Goal: Task Accomplishment & Management: Manage account settings

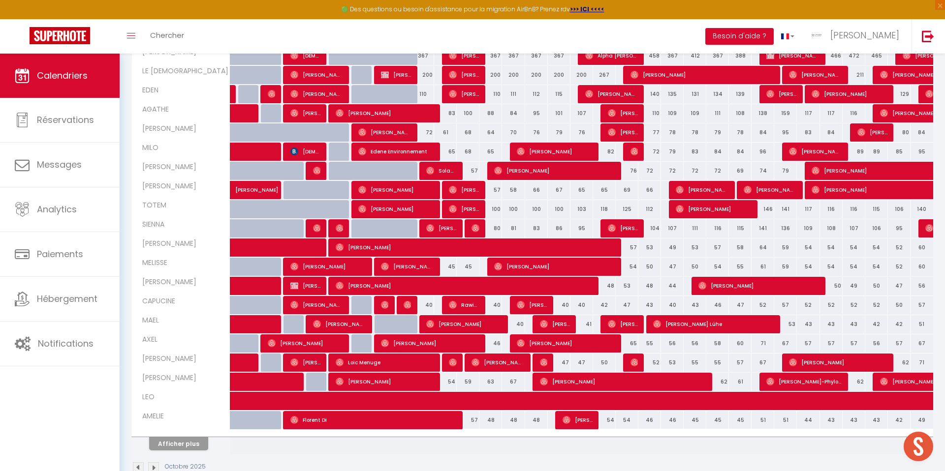
scroll to position [202, 0]
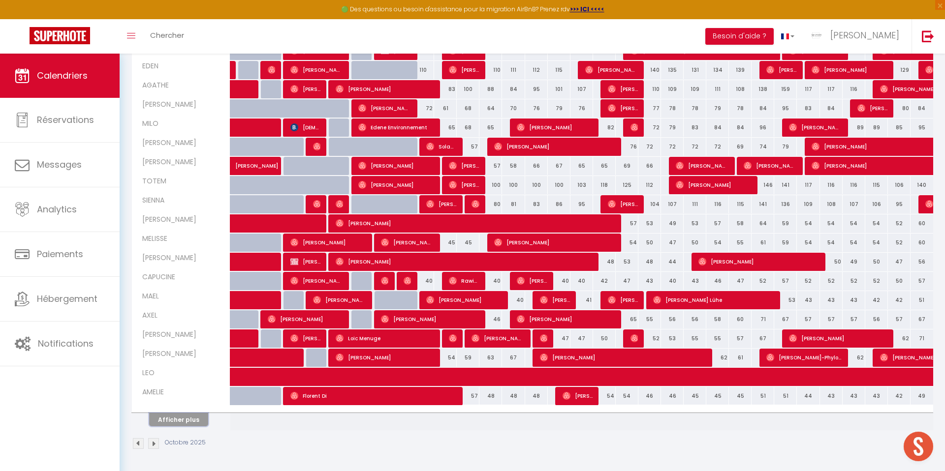
click at [179, 416] on button "Afficher plus" at bounding box center [178, 419] width 59 height 13
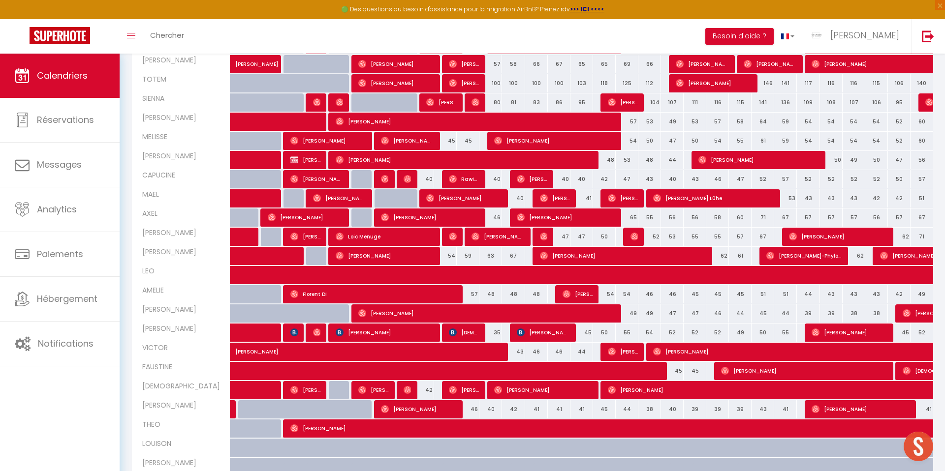
scroll to position [375, 0]
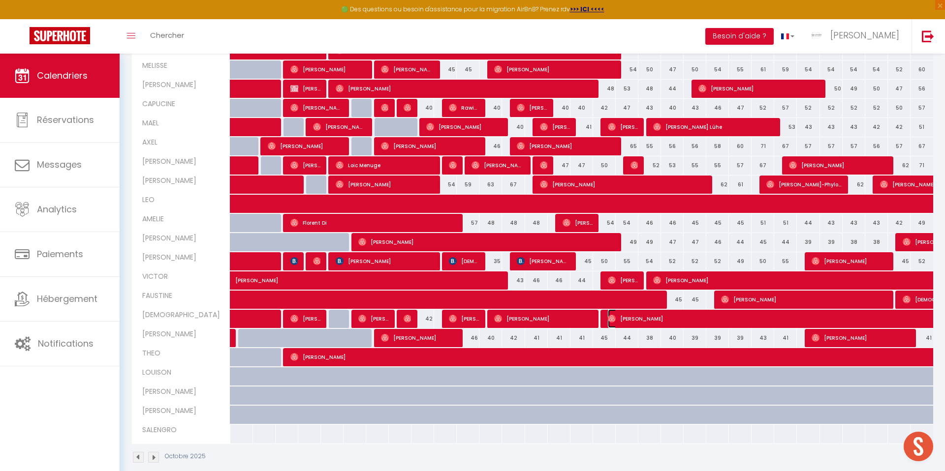
click at [630, 320] on span "Lucile Lhermitte" at bounding box center [789, 318] width 362 height 19
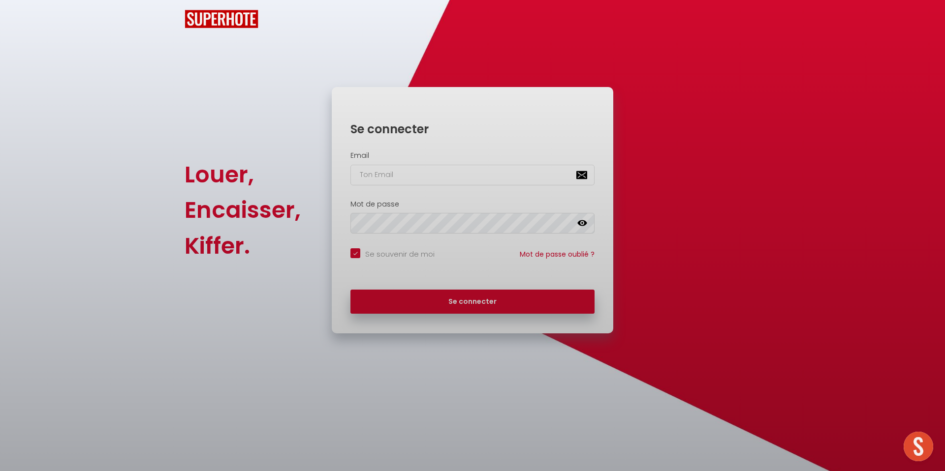
checkbox input "true"
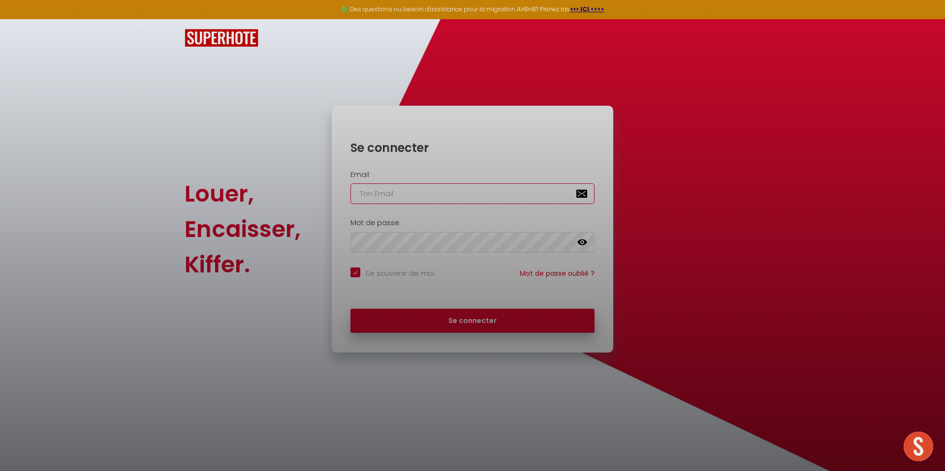
type input "gregory.bertholon@gmail.com"
checkbox input "true"
click at [462, 323] on div at bounding box center [472, 235] width 945 height 471
click at [441, 317] on div at bounding box center [472, 235] width 945 height 471
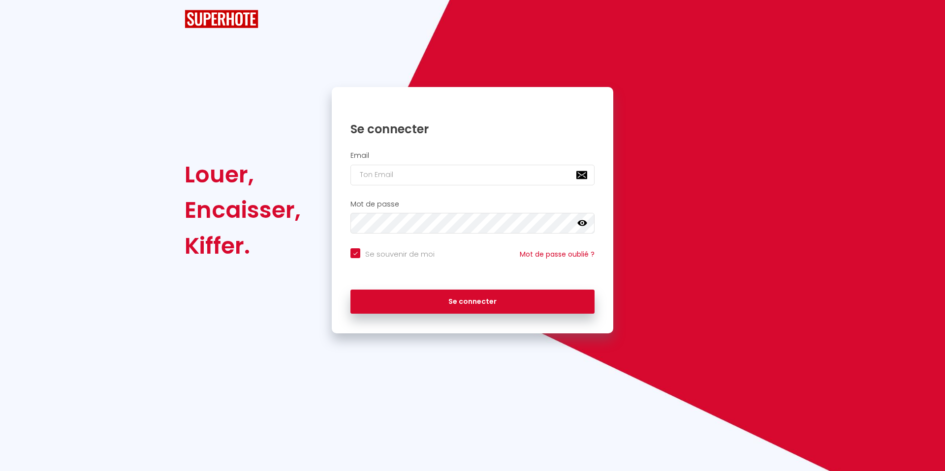
checkbox input "true"
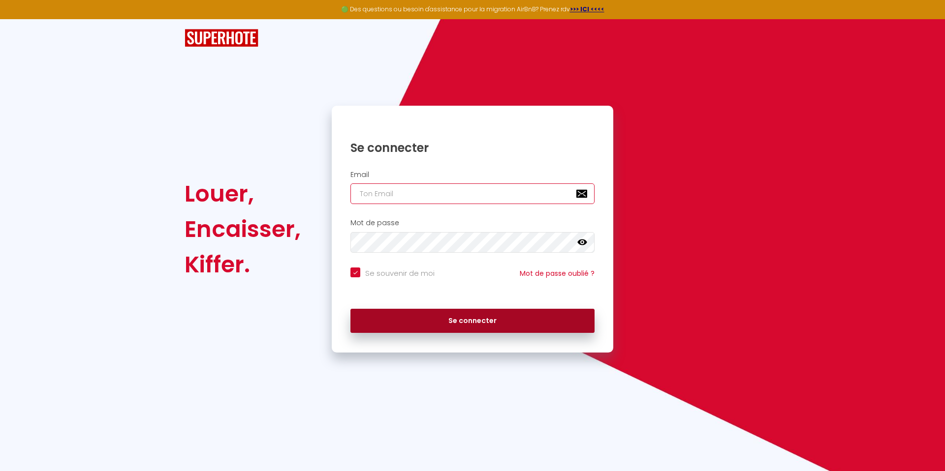
type input "[PERSON_NAME][EMAIL_ADDRESS][DOMAIN_NAME]"
click at [428, 332] on button "Se connecter" at bounding box center [472, 321] width 244 height 25
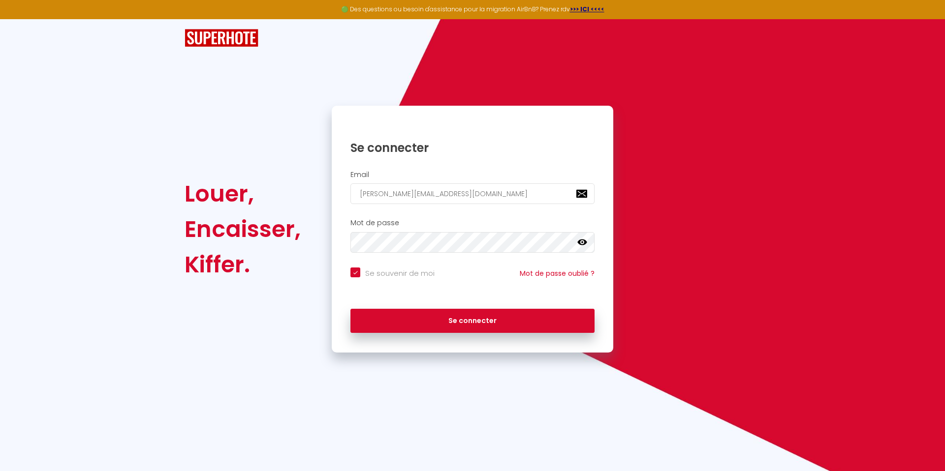
checkbox input "true"
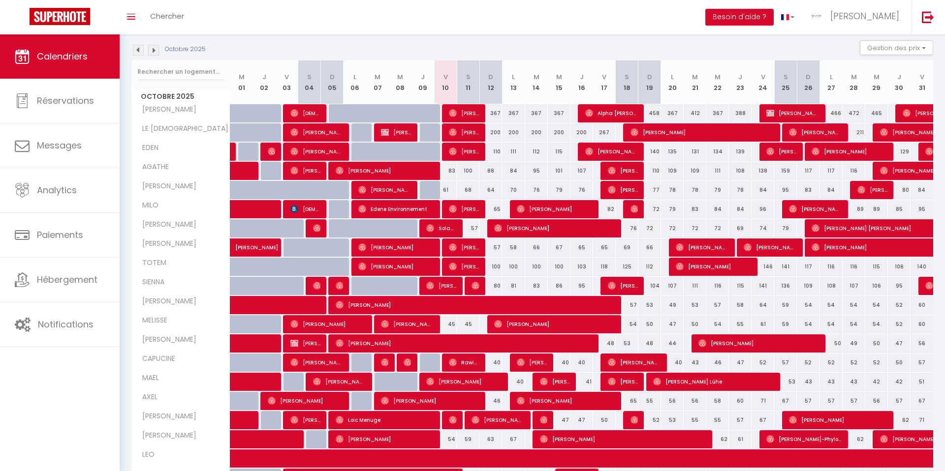
scroll to position [183, 0]
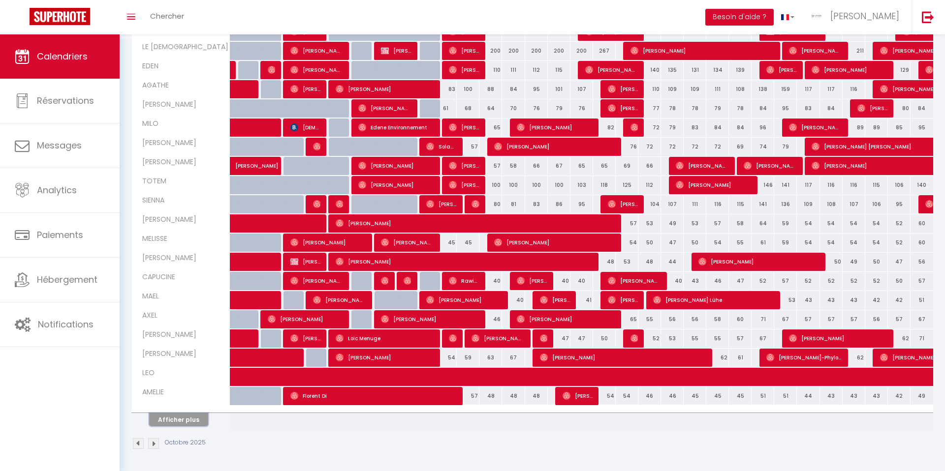
drag, startPoint x: 172, startPoint y: 416, endPoint x: 209, endPoint y: 412, distance: 36.6
click at [172, 416] on button "Afficher plus" at bounding box center [178, 419] width 59 height 13
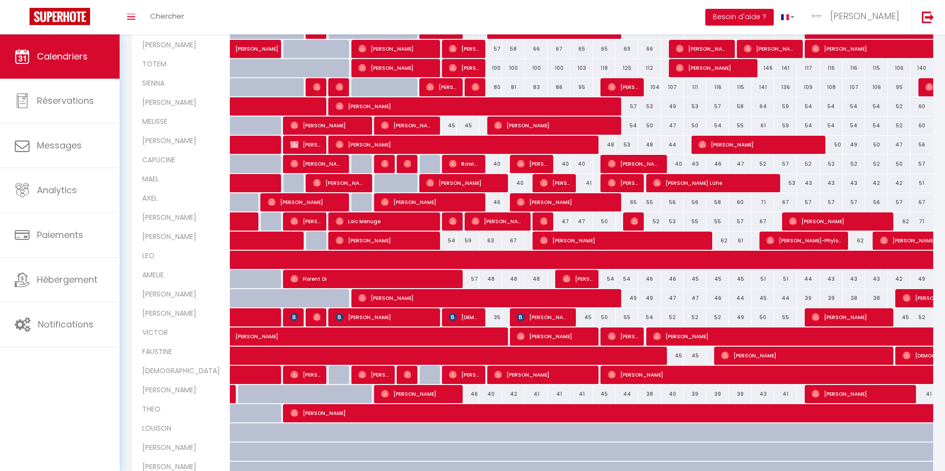
scroll to position [311, 0]
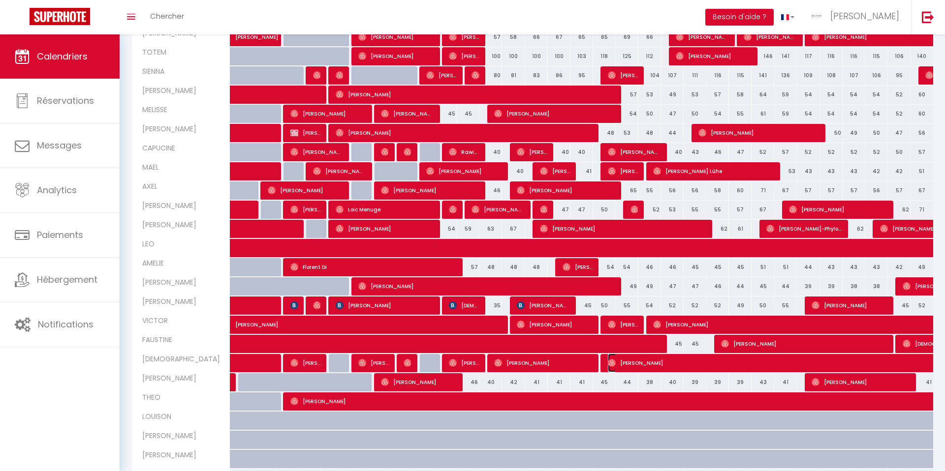
click at [667, 367] on span "Lucile Lhermitte" at bounding box center [789, 363] width 362 height 19
select select "OK"
select select "0"
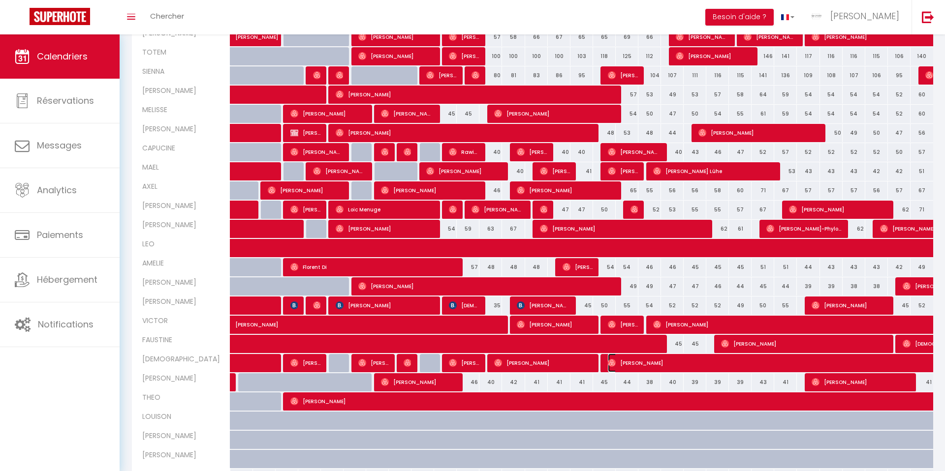
select select "1"
select select
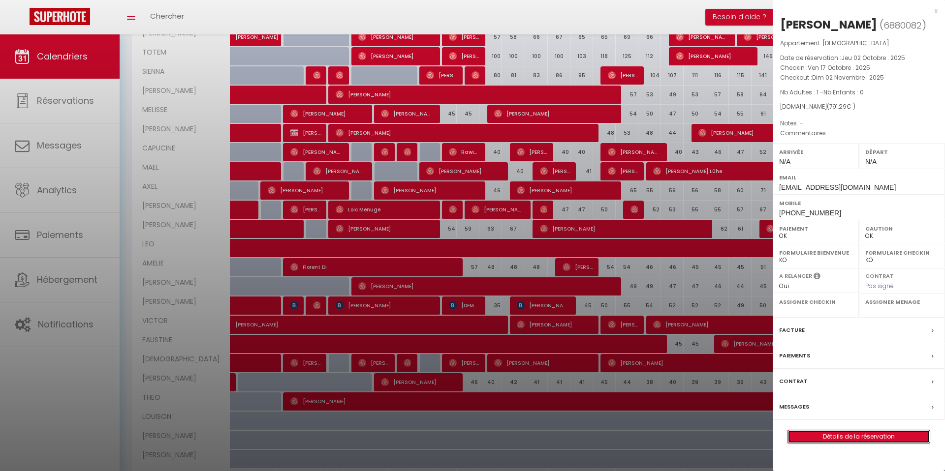
click at [801, 437] on link "Détails de la réservation" at bounding box center [859, 437] width 142 height 13
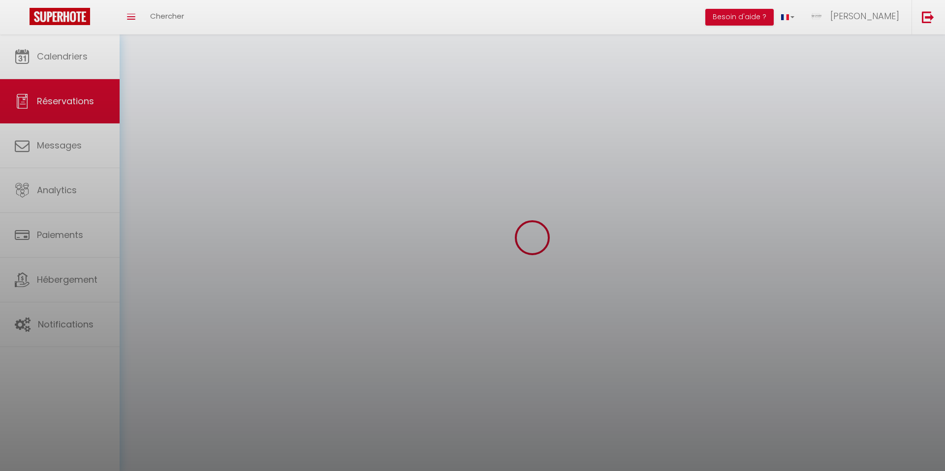
select select
checkbox input "false"
select select
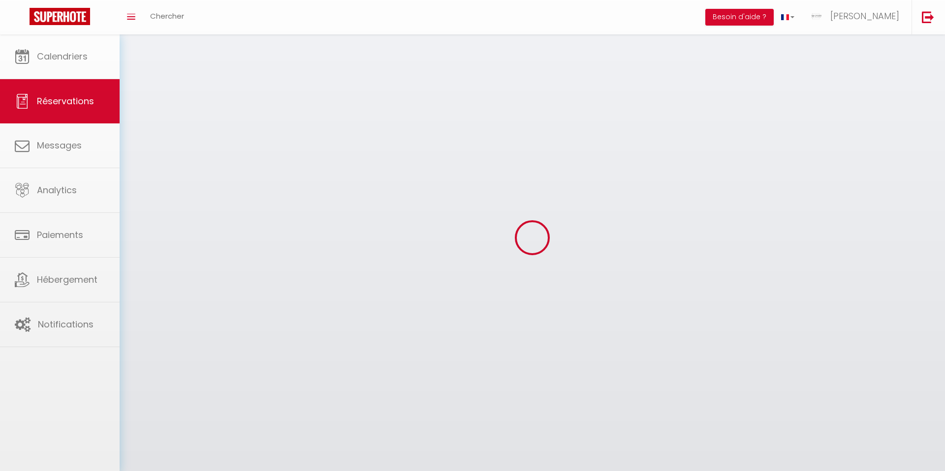
select select
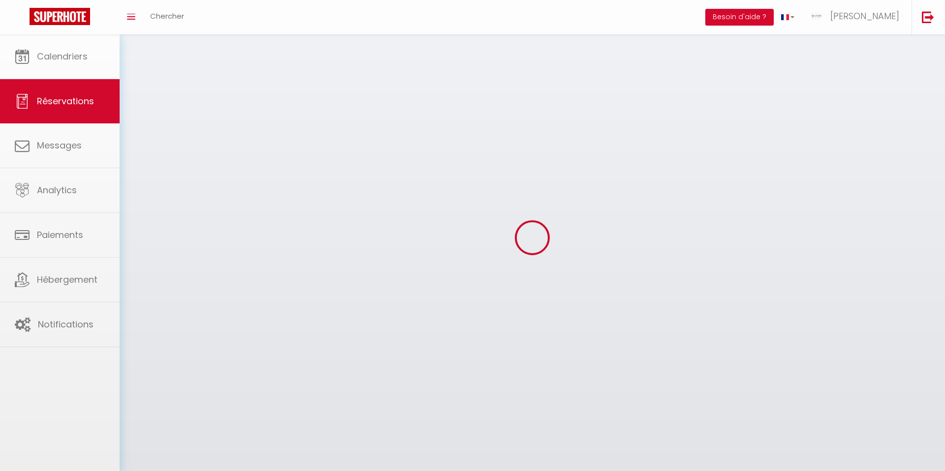
select select
checkbox input "false"
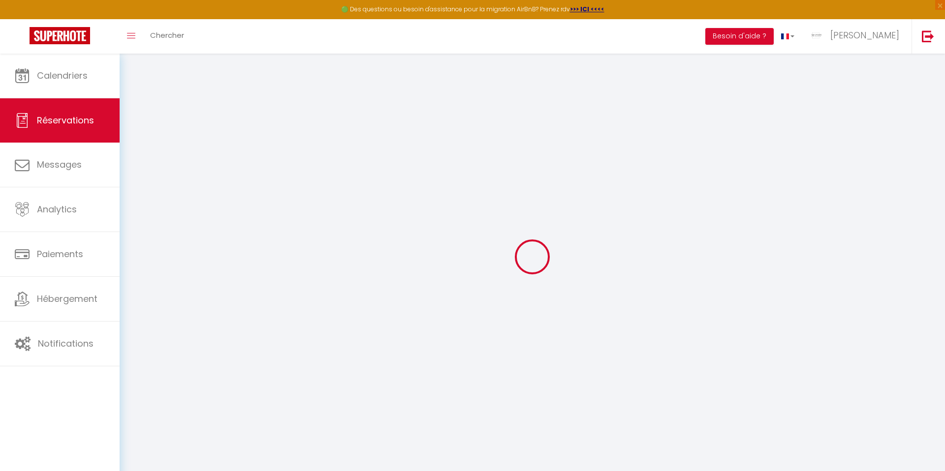
select select
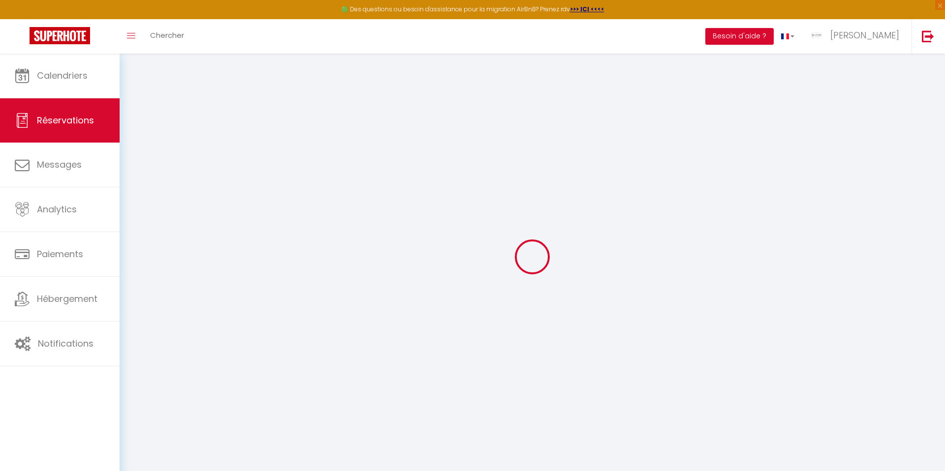
select select
checkbox input "false"
select select
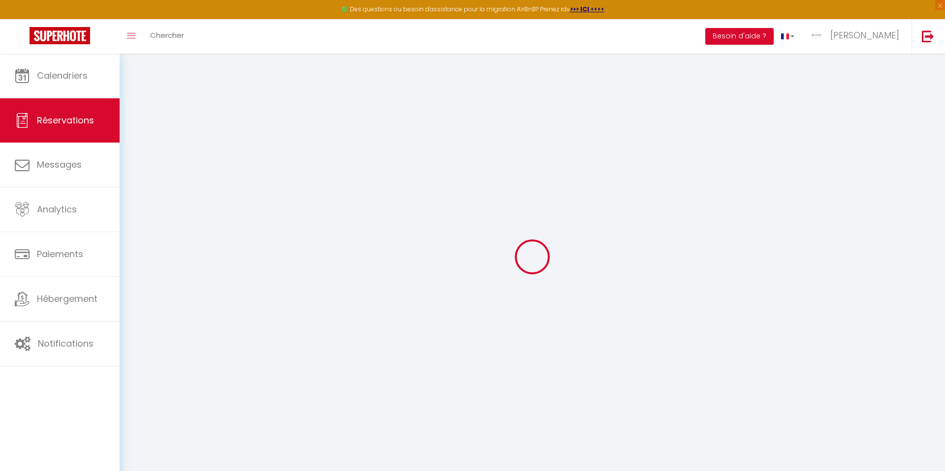
select select
checkbox input "false"
select select
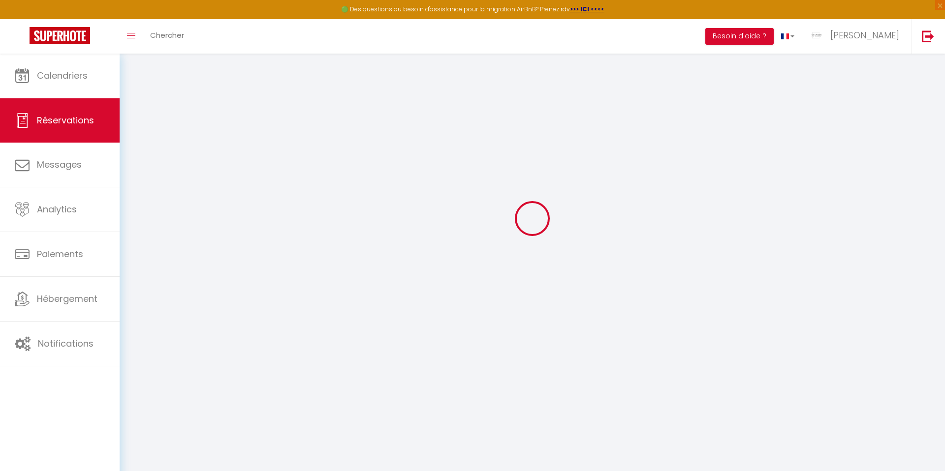
scroll to position [36, 0]
type input "[PERSON_NAME]"
type input "Lhermitte"
type input "eugksjh4qj7dmvhgwkfznuefdclq@reply.superhote.com"
type input "+33619541777"
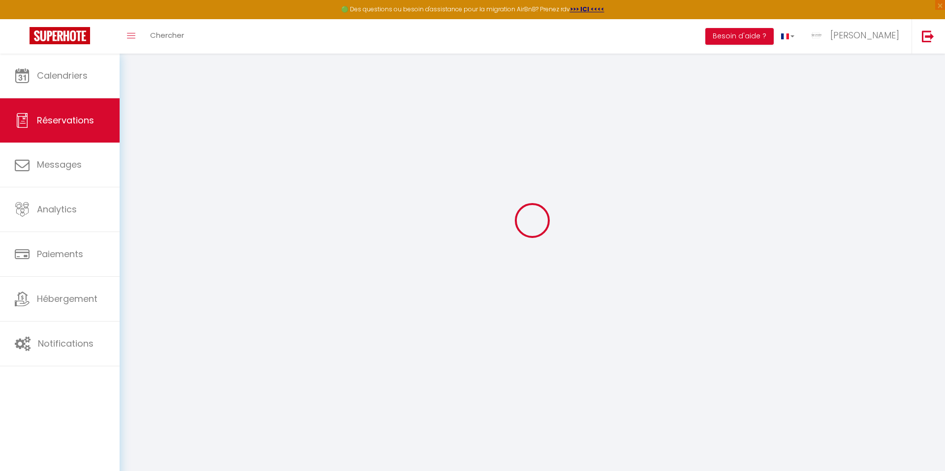
select select
type input "136.04000000000002"
select select "27375"
select select "1"
select select
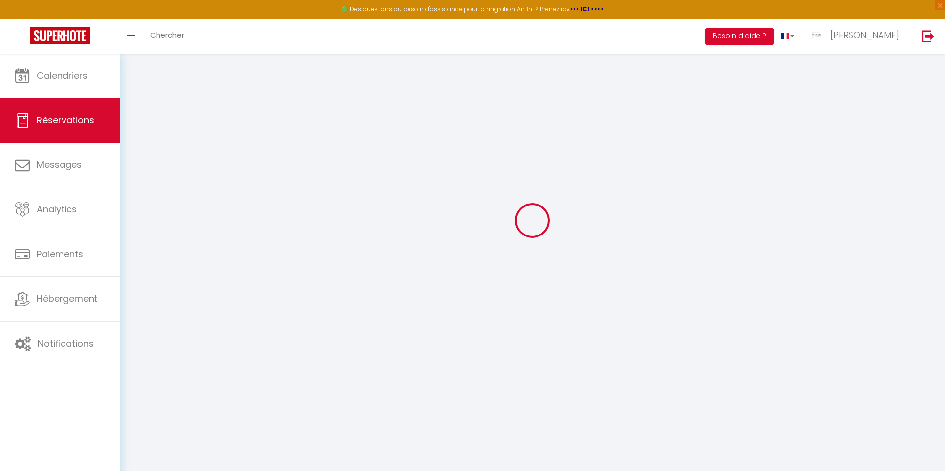
select select
type input "1"
select select "12"
select select
type input "708.85"
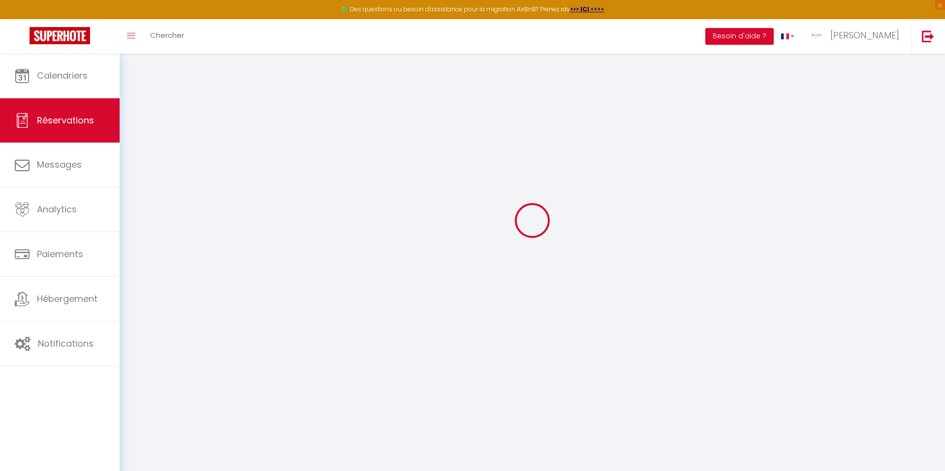
checkbox input "false"
type input "0"
select select "1"
type input "35"
type input "14"
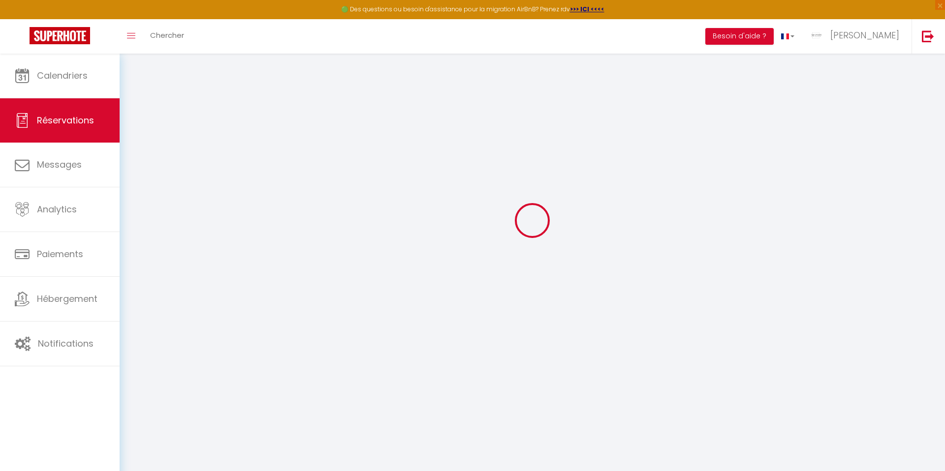
type input "0"
select select
select select "15"
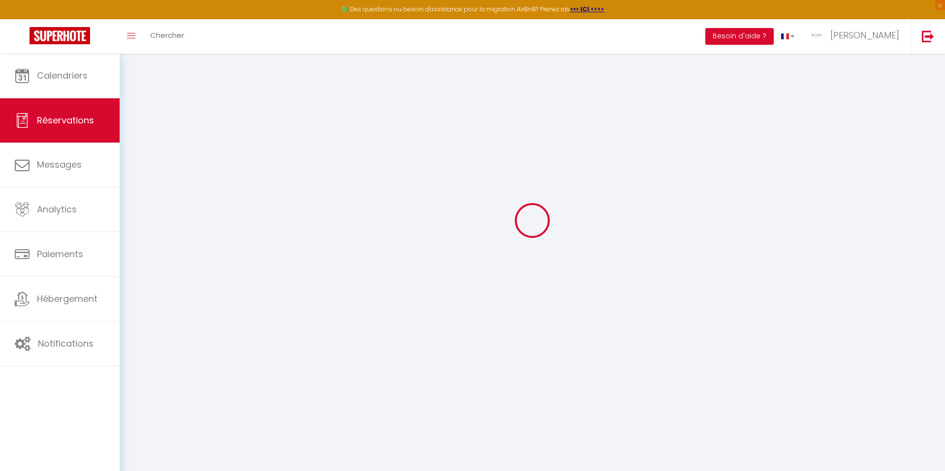
checkbox input "false"
select select
checkbox input "false"
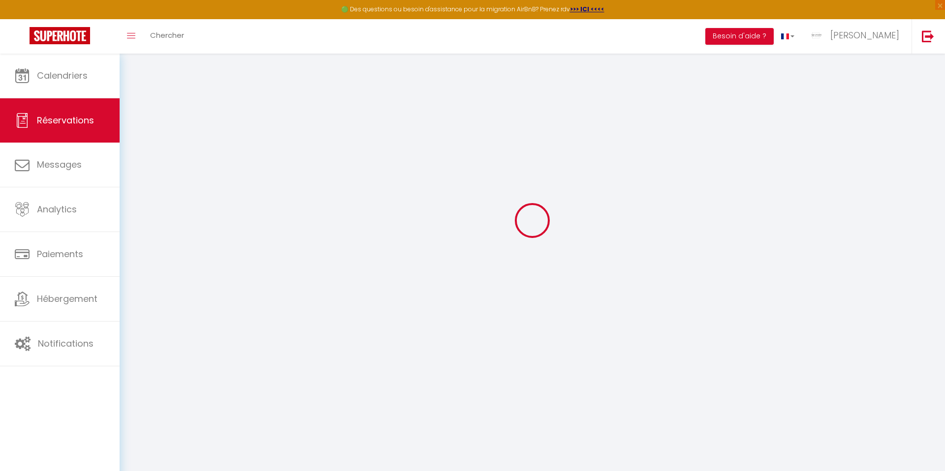
select select
checkbox input "false"
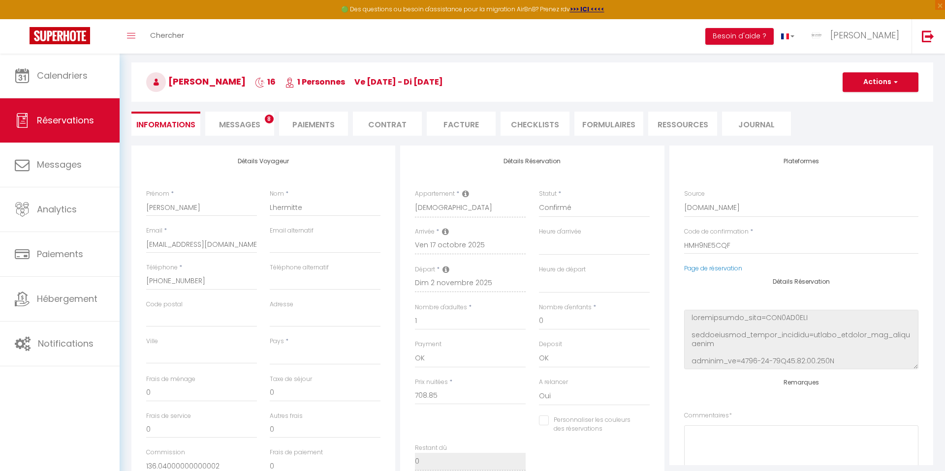
select select
checkbox input "false"
select select
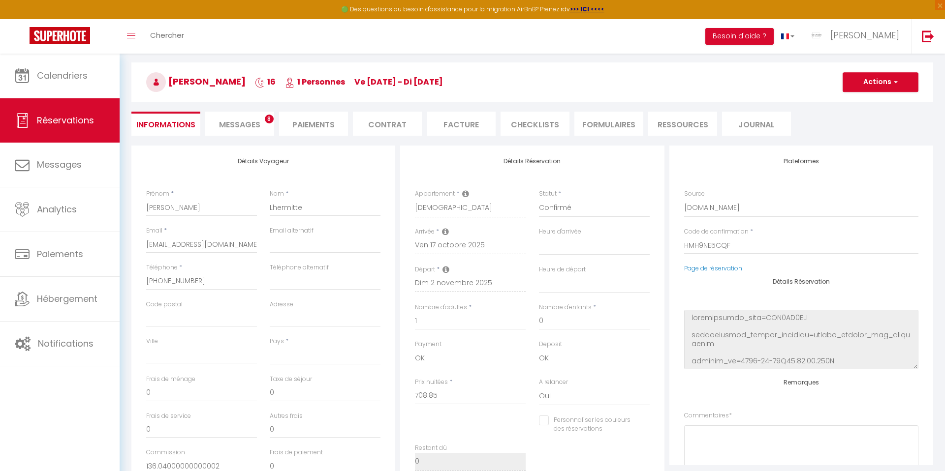
type input "47"
type input "35.44"
select select
checkbox input "false"
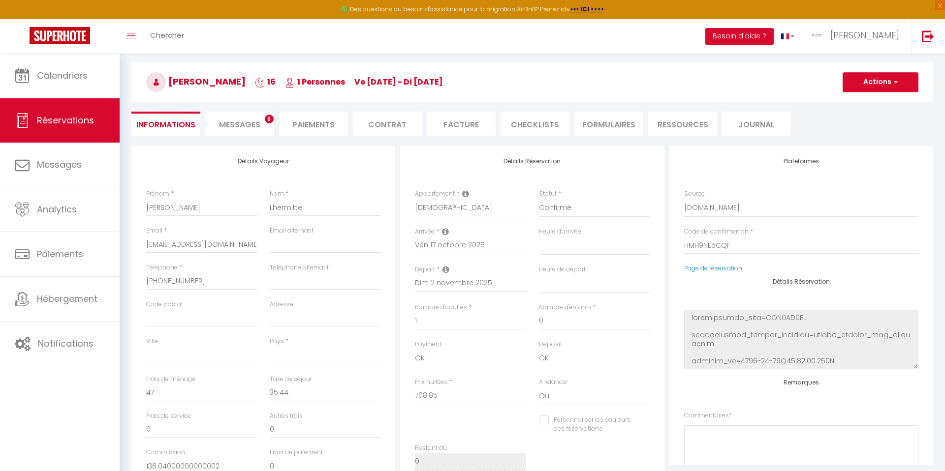
select select
checkbox input "false"
select select
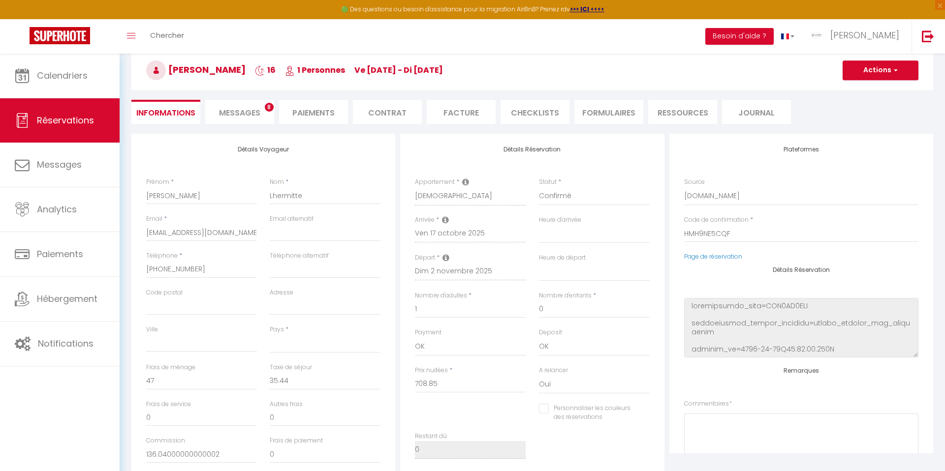
click at [219, 110] on span "Messages" at bounding box center [239, 112] width 41 height 11
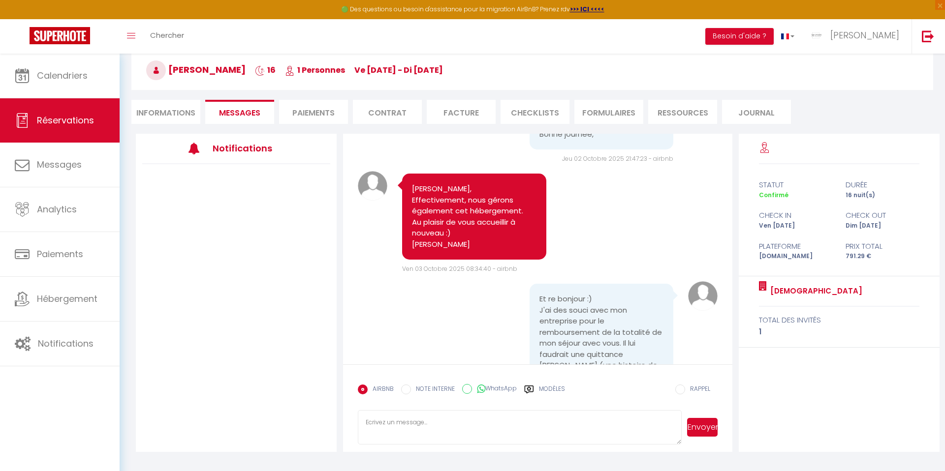
scroll to position [472, 0]
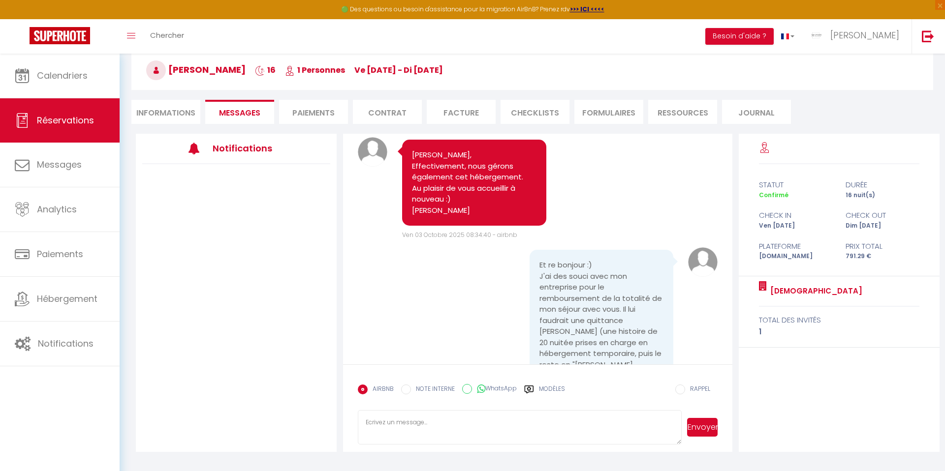
click at [460, 112] on li "Facture" at bounding box center [461, 112] width 69 height 24
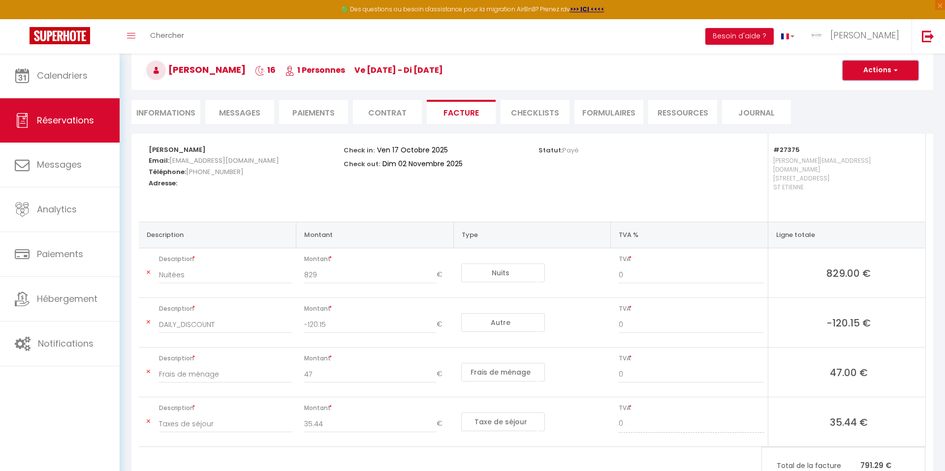
click at [874, 71] on button "Actions" at bounding box center [880, 71] width 76 height 20
click at [857, 103] on link "Aperçu et éditer" at bounding box center [873, 104] width 83 height 13
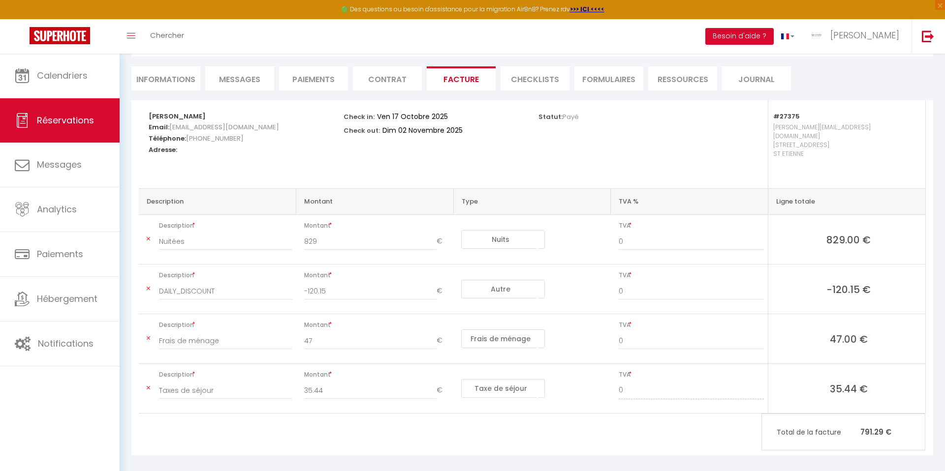
click at [148, 286] on icon at bounding box center [148, 289] width 3 height 6
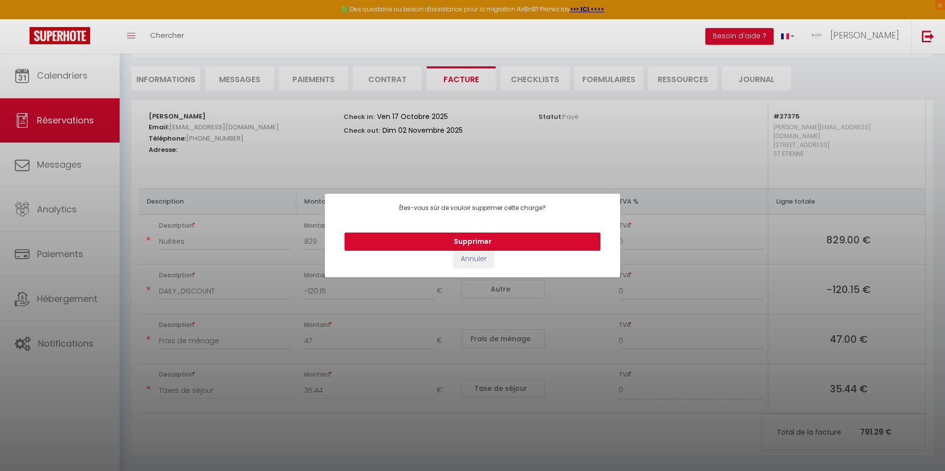
click at [400, 240] on button "Supprimer" at bounding box center [472, 242] width 256 height 19
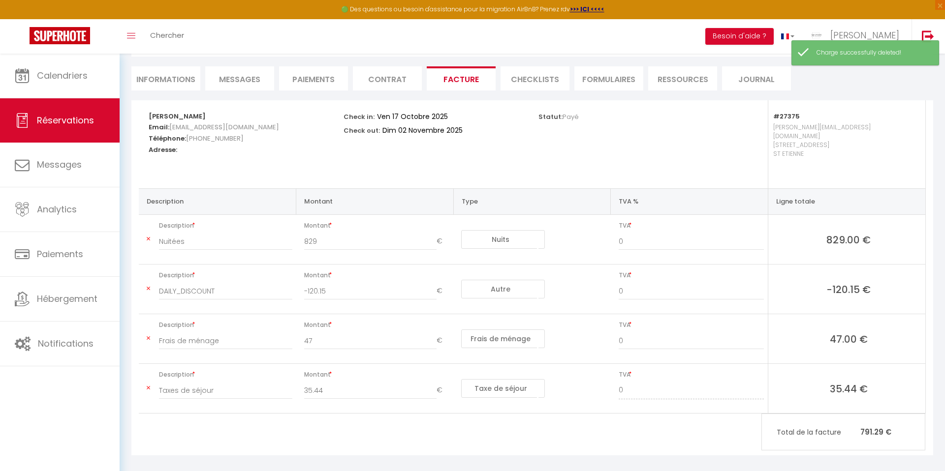
type input "Frais de ménage"
type input "47"
select select "cleaning"
type input "Taxes de séjour"
type input "35.44"
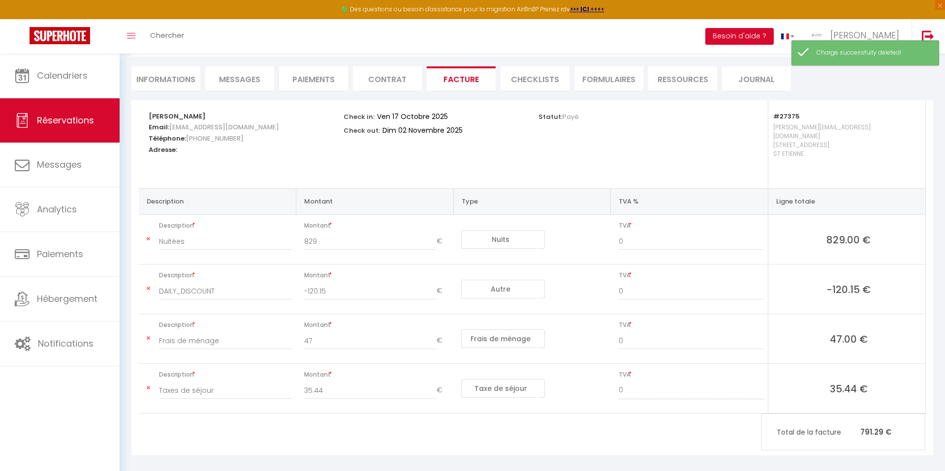
select select "taxes"
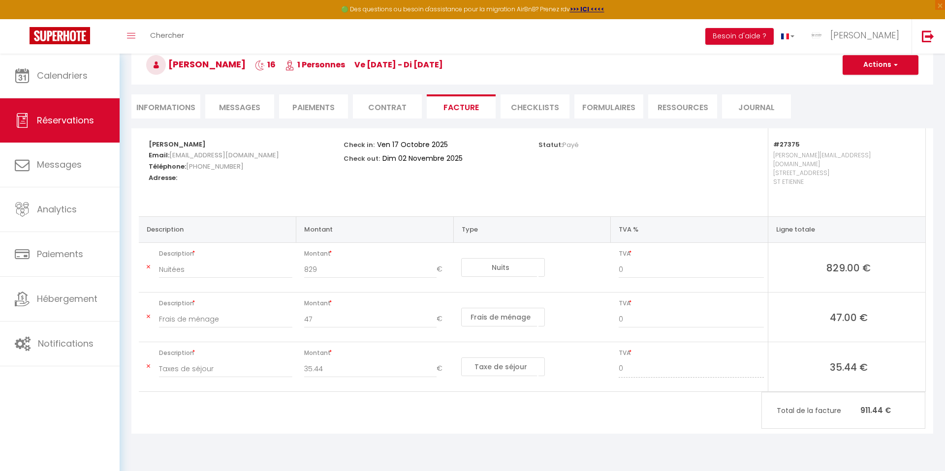
click at [149, 314] on icon at bounding box center [148, 317] width 3 height 6
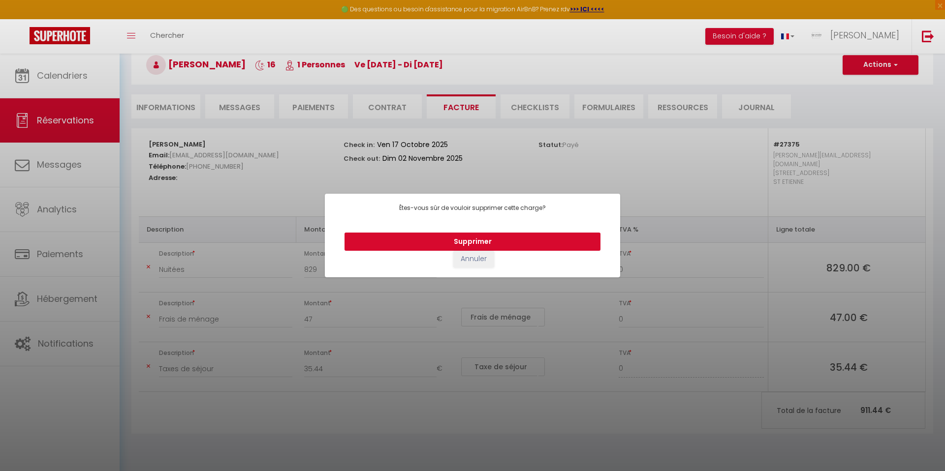
click at [357, 242] on button "Supprimer" at bounding box center [472, 242] width 256 height 19
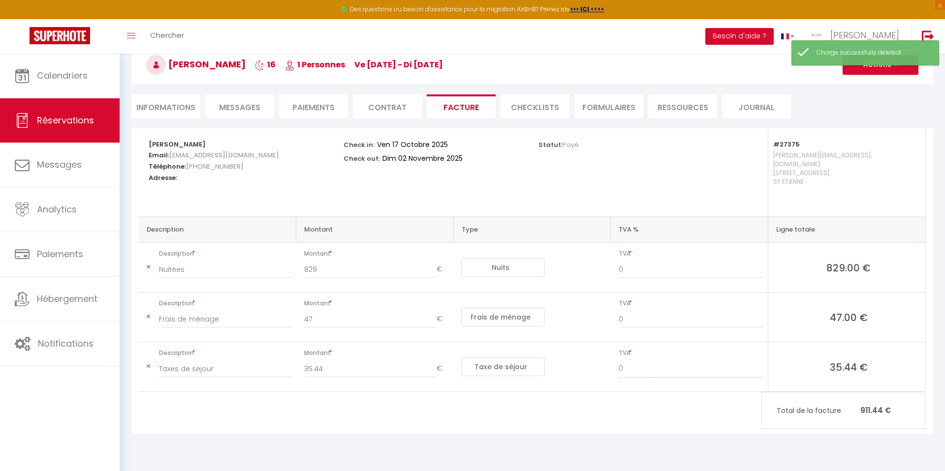
click at [147, 364] on icon at bounding box center [148, 367] width 3 height 6
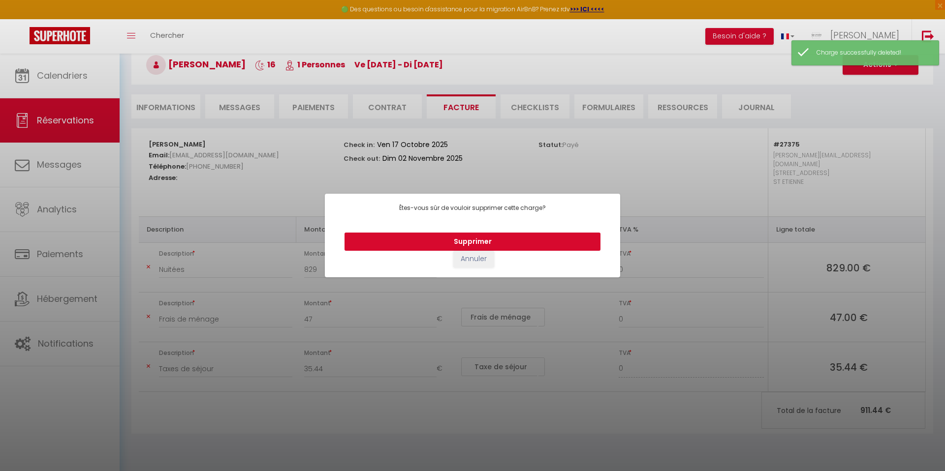
click at [450, 243] on button "Supprimer" at bounding box center [472, 242] width 256 height 19
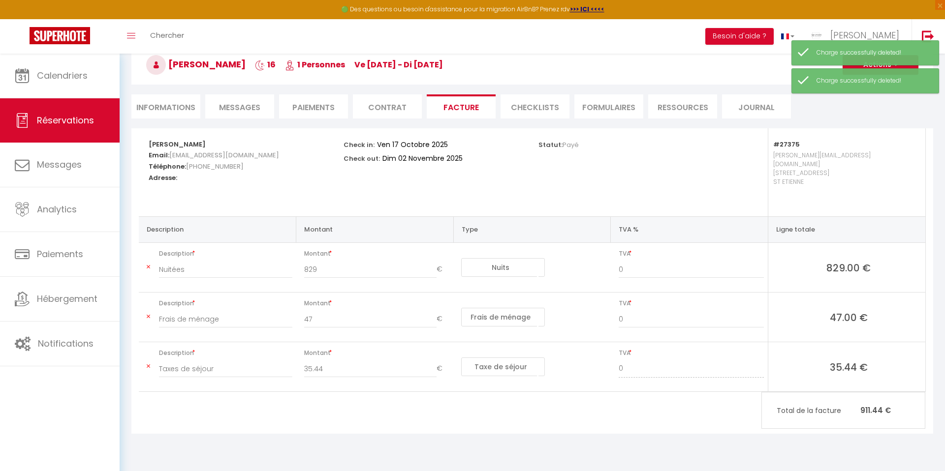
type input "Taxes de séjour"
type input "35.44"
select select "taxes"
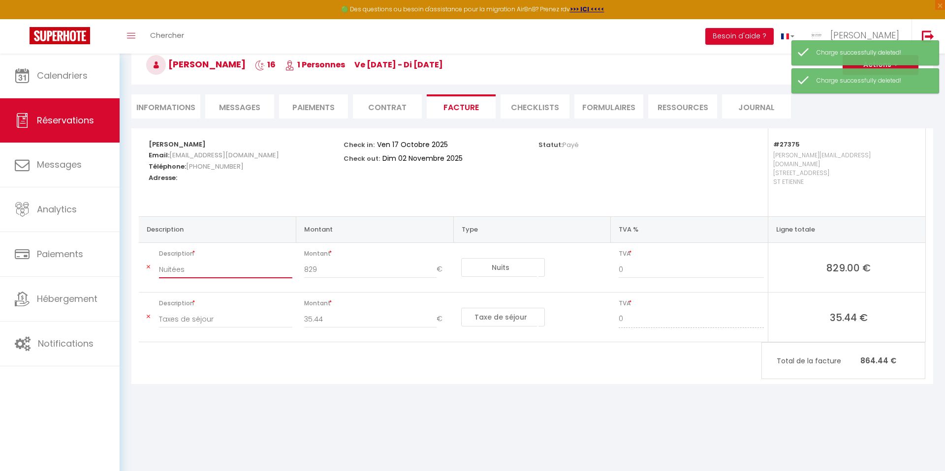
click at [189, 264] on input "Nuitées" at bounding box center [225, 270] width 133 height 18
click at [189, 263] on input "Nuitées" at bounding box center [225, 270] width 133 height 18
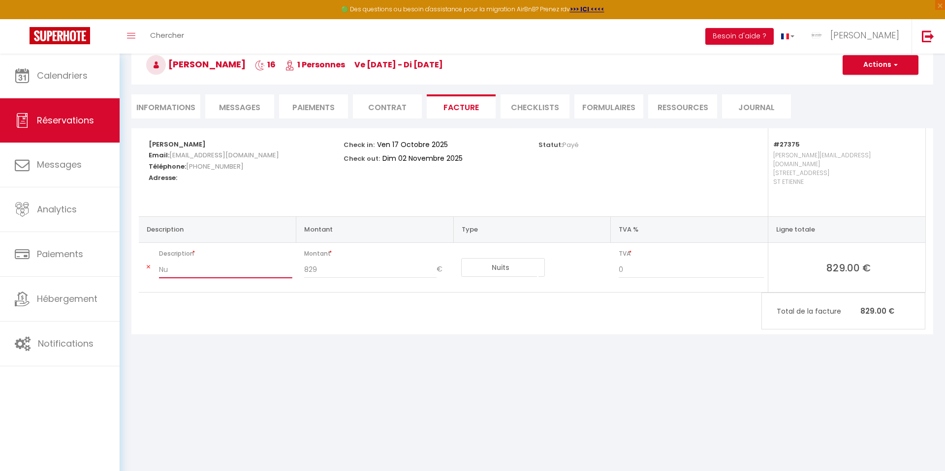
type input "N"
type input "Séjour Airbnb"
drag, startPoint x: 602, startPoint y: 354, endPoint x: 670, endPoint y: 318, distance: 77.0
click at [602, 353] on body "🟢 Des questions ou besoin d'assistance pour la migration AirBnB? Prenez rdv >>>…" at bounding box center [472, 235] width 945 height 471
click at [864, 70] on button "Actions" at bounding box center [880, 65] width 76 height 20
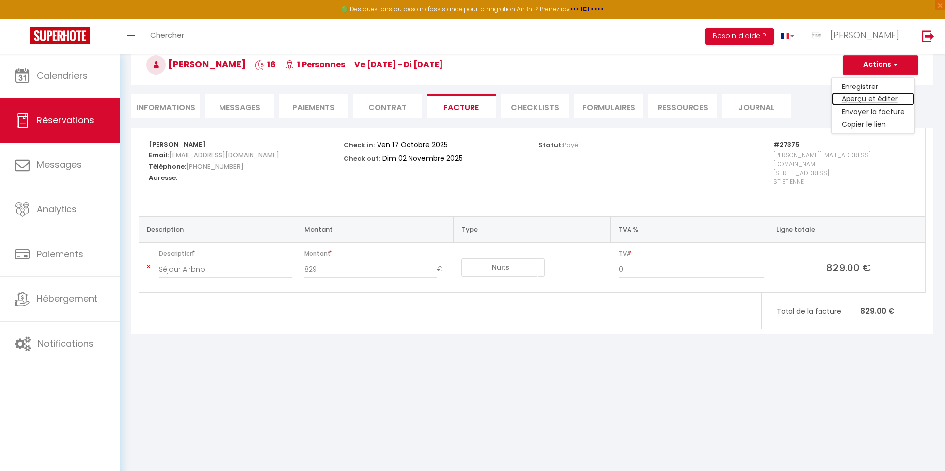
click at [862, 98] on link "Aperçu et éditer" at bounding box center [873, 99] width 83 height 13
click at [312, 261] on input "829" at bounding box center [370, 270] width 133 height 18
paste input "743.55"
type input "743.55"
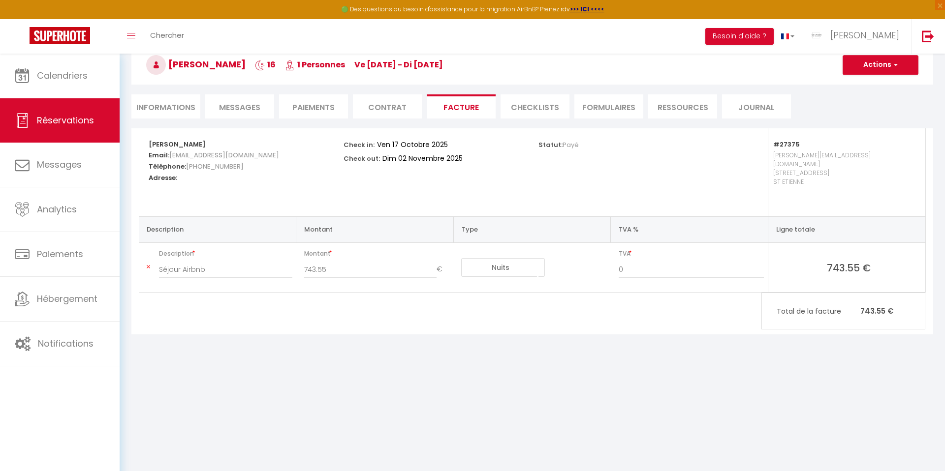
click at [501, 404] on body "🟢 Des questions ou besoin d'assistance pour la migration AirBnB? Prenez rdv >>>…" at bounding box center [472, 235] width 945 height 471
click at [885, 68] on button "Actions" at bounding box center [880, 65] width 76 height 20
click at [870, 96] on link "Aperçu et éditer" at bounding box center [873, 99] width 83 height 13
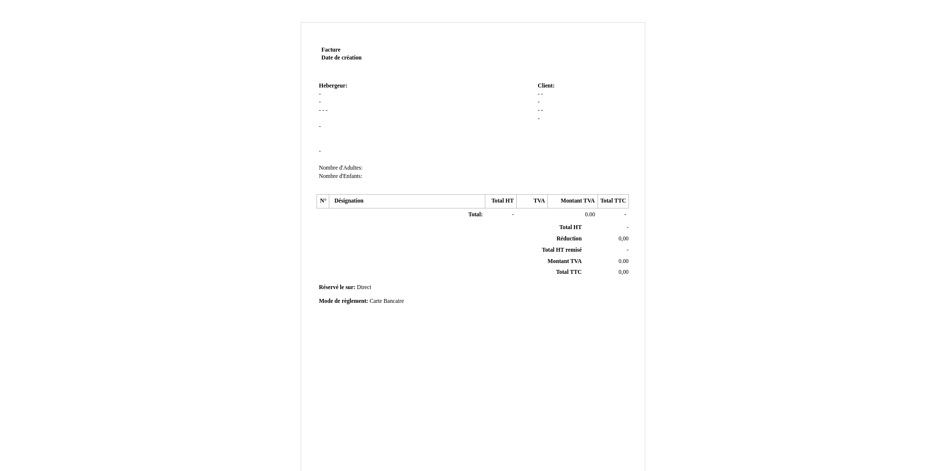
type input "[PERSON_NAME]"
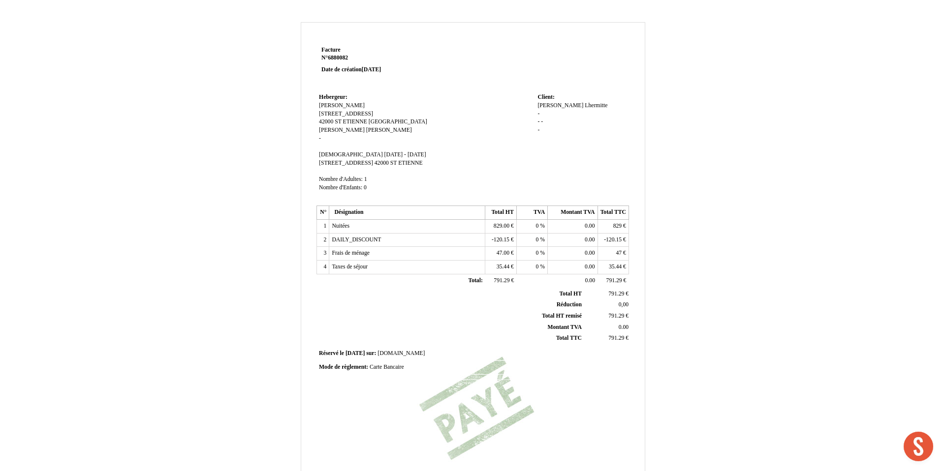
click at [326, 131] on span "Lionel" at bounding box center [342, 130] width 46 height 6
click at [326, 131] on input "Lionel" at bounding box center [375, 131] width 113 height 10
click at [386, 131] on td "Hebergeur: Hebergeur: Lionel LAURENT Lionel LAURENT 25 rue des acieries 25 rue …" at bounding box center [425, 148] width 218 height 114
click at [325, 131] on span "Lionel" at bounding box center [342, 130] width 46 height 6
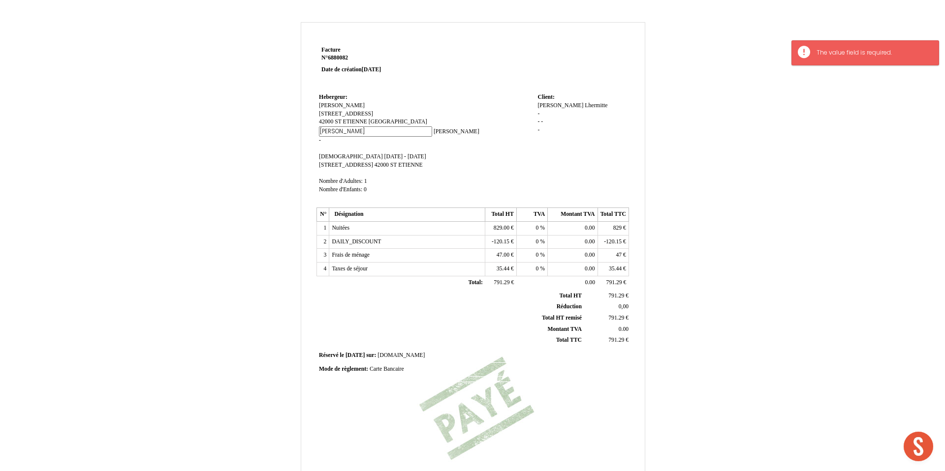
click at [325, 131] on input "Lionel" at bounding box center [375, 131] width 113 height 10
type input "."
click at [401, 131] on td "Hebergeur: Hebergeur: Lionel LAURENT Lionel LAURENT 25 rue des acieries 25 rue …" at bounding box center [425, 147] width 218 height 112
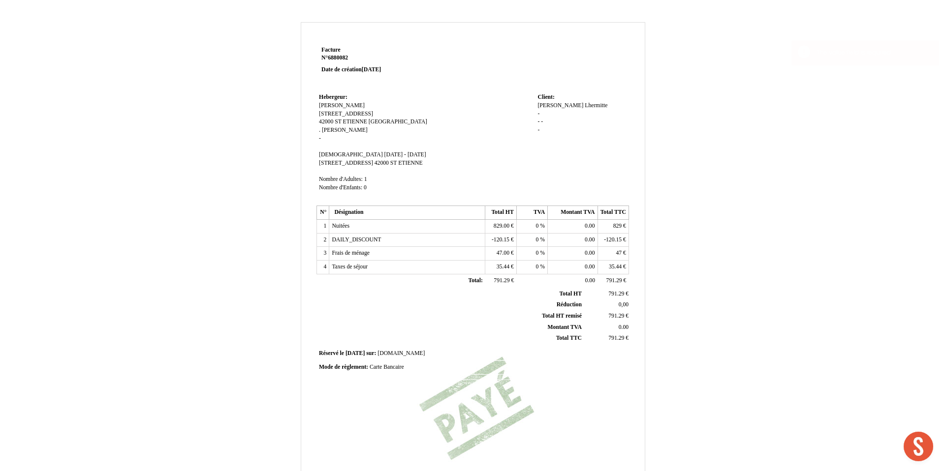
click at [331, 131] on span "LAURENT" at bounding box center [345, 130] width 46 height 6
click at [331, 131] on input "LAURENT" at bounding box center [378, 131] width 113 height 10
type input "."
click at [358, 145] on td "Hebergeur: Hebergeur: Lionel LAURENT Lionel LAURENT 25 rue des acieries 25 rue …" at bounding box center [425, 148] width 218 height 114
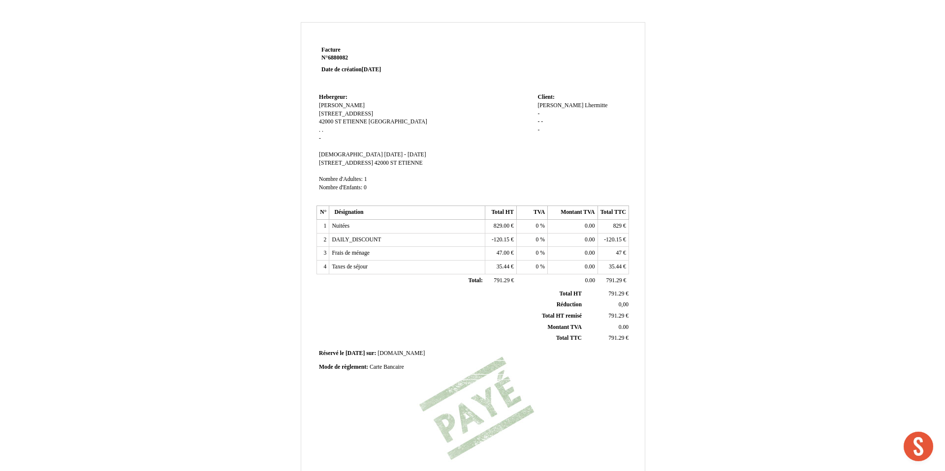
click at [380, 122] on span "[GEOGRAPHIC_DATA]" at bounding box center [398, 122] width 59 height 6
click at [377, 122] on input "[GEOGRAPHIC_DATA]" at bounding box center [425, 123] width 113 height 10
click at [322, 136] on td "Hebergeur: Hebergeur: Lionel LAURENT Lionel LAURENT 25 rue des acieries 25 rue …" at bounding box center [425, 147] width 218 height 112
click at [320, 133] on span "." at bounding box center [319, 130] width 1 height 6
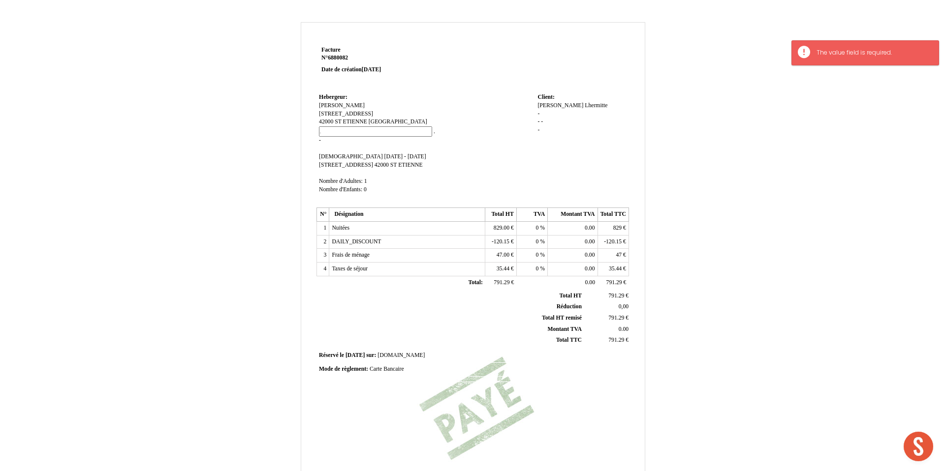
click at [320, 133] on input "." at bounding box center [375, 131] width 113 height 10
paste input "[GEOGRAPHIC_DATA]"
type input "[GEOGRAPHIC_DATA]."
click at [354, 146] on td "Hebergeur: Hebergeur: Lionel LAURENT Lionel LAURENT 25 rue des acieries 25 rue …" at bounding box center [425, 147] width 218 height 112
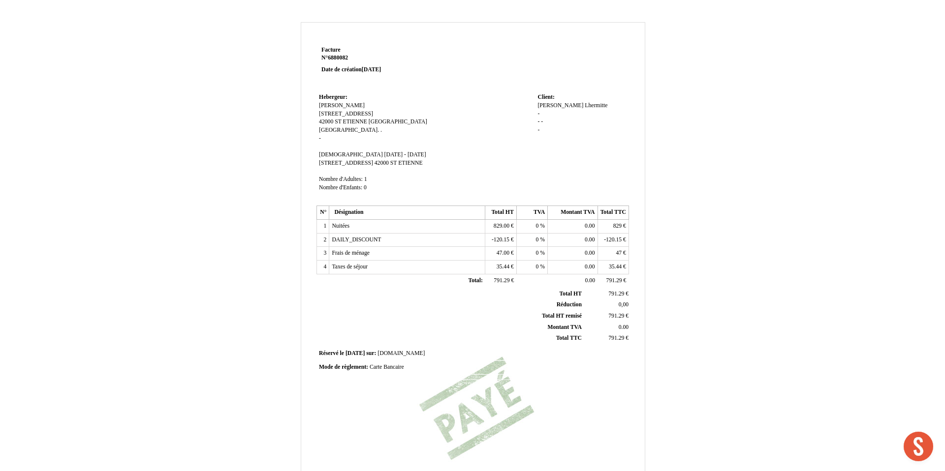
click at [410, 155] on span "ve 17 octobre 2025 - di 02 novembre 2025" at bounding box center [405, 155] width 42 height 6
click at [384, 156] on input "ve 17 octobre 2025 - di 02 novembre 2025" at bounding box center [440, 156] width 113 height 10
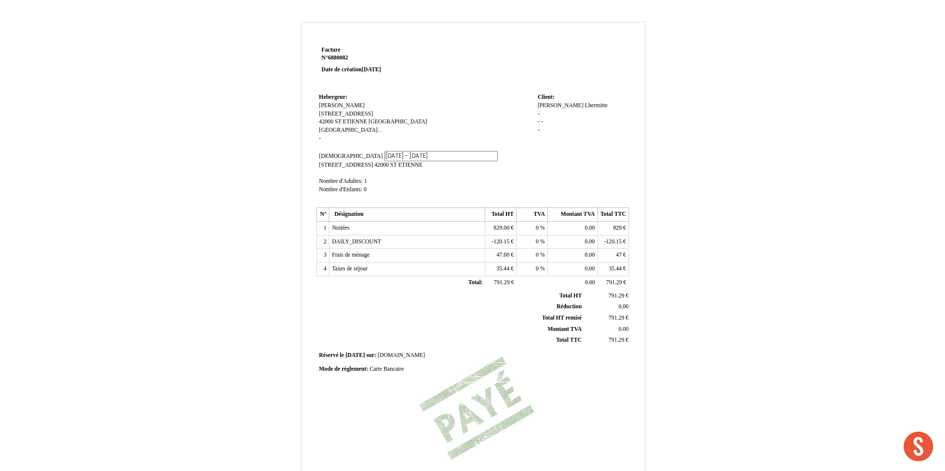
drag, startPoint x: 390, startPoint y: 157, endPoint x: 314, endPoint y: 156, distance: 75.8
click at [314, 156] on div "Facture Facture N° 6880082 6880082 Date de création 02 October 2025 Hebergeur: …" at bounding box center [472, 300] width 343 height 512
click at [440, 123] on td "Hebergeur: Hebergeur: Lionel LAURENT Lionel LAURENT 25 rue des acieries 25 rue …" at bounding box center [425, 148] width 218 height 114
click at [384, 156] on span "31 octobre 2025" at bounding box center [393, 155] width 19 height 6
click at [384, 156] on input "31 octobre 2025" at bounding box center [440, 156] width 113 height 10
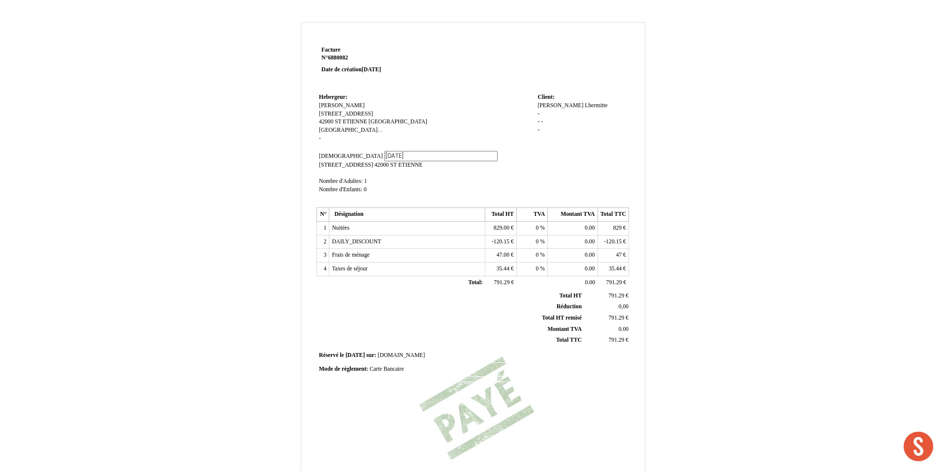
click at [384, 156] on input "31 octobre 2025" at bounding box center [440, 156] width 113 height 10
type input "17 au 31 octobre 2025"
click at [476, 164] on td "Hebergeur: Hebergeur: Lionel LAURENT Lionel LAURENT 25 rue des acieries 25 rue …" at bounding box center [425, 148] width 218 height 114
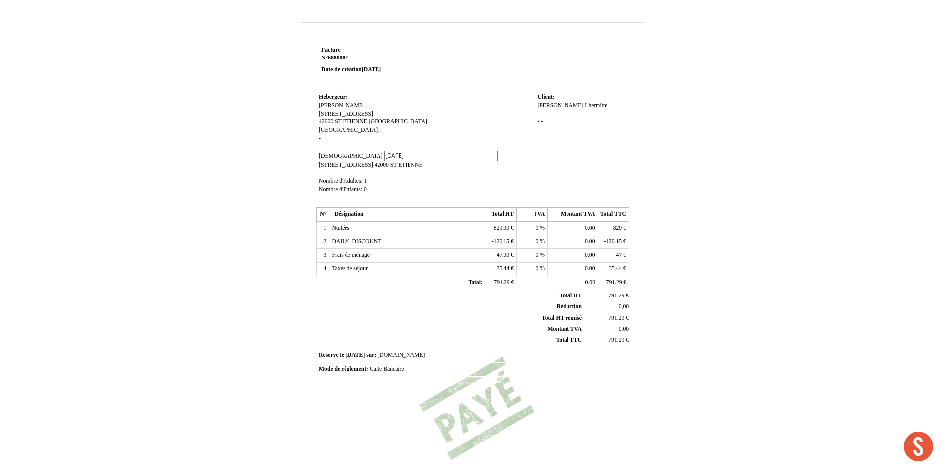
scroll to position [0, 0]
click at [341, 242] on span "DAILY_DISCOUNT" at bounding box center [356, 240] width 49 height 6
click at [341, 243] on input "DAILY_DISCOUNT" at bounding box center [388, 241] width 113 height 10
drag, startPoint x: 323, startPoint y: 238, endPoint x: 620, endPoint y: 238, distance: 296.7
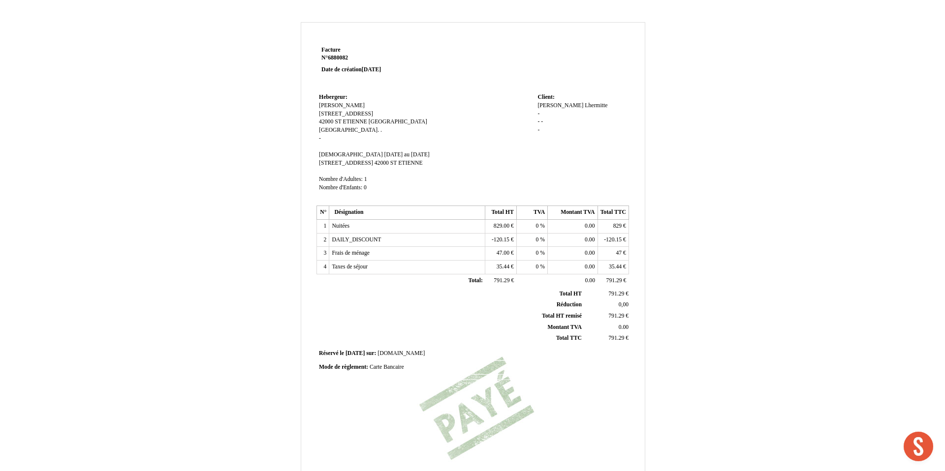
click at [620, 238] on tr "2 DAILY_DISCOUNT DAILY_DISCOUNT -120.15 -120.15 € 0 0 % 0.00 0.00 -120.15 -120.…" at bounding box center [473, 240] width 312 height 14
click at [347, 247] on td "Frais de ménage Frais de ménage" at bounding box center [407, 254] width 156 height 14
click at [347, 242] on span "DAILY_DISCOUNT" at bounding box center [356, 240] width 49 height 6
click at [347, 242] on input "DAILY_DISCOUNT" at bounding box center [388, 241] width 113 height 10
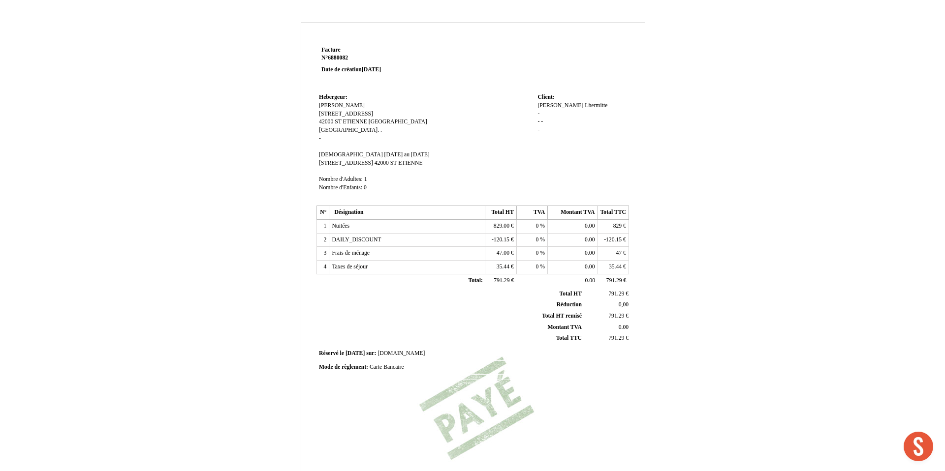
click at [376, 270] on td "Taxes de séjour Taxes de séjour" at bounding box center [407, 268] width 156 height 14
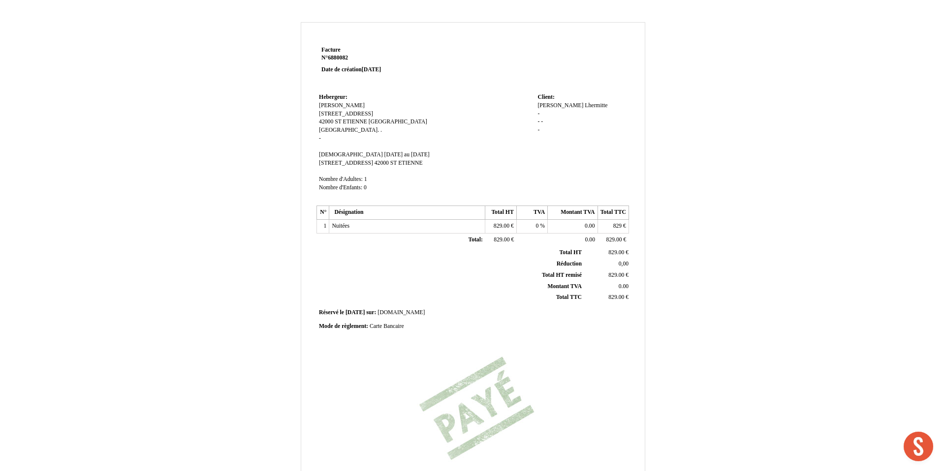
click at [342, 228] on span "Nuitées" at bounding box center [341, 226] width 18 height 6
click at [501, 225] on span "829.00" at bounding box center [501, 226] width 16 height 6
click at [501, 226] on input "829.00" at bounding box center [544, 227] width 113 height 10
click at [502, 228] on span "829" at bounding box center [504, 226] width 9 height 6
click at [0, 0] on input "829" at bounding box center [0, 0] width 0 height 0
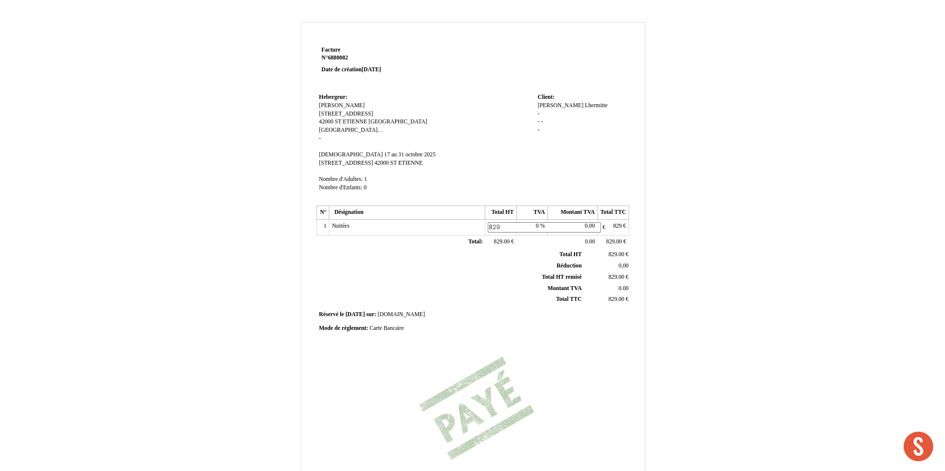
paste input "743, 55"
type input "743, 55"
click at [496, 283] on th "Montant TVA Montant TVA" at bounding box center [451, 288] width 266 height 11
click at [619, 227] on span "829" at bounding box center [617, 226] width 9 height 6
click at [619, 227] on input "829" at bounding box center [656, 227] width 113 height 10
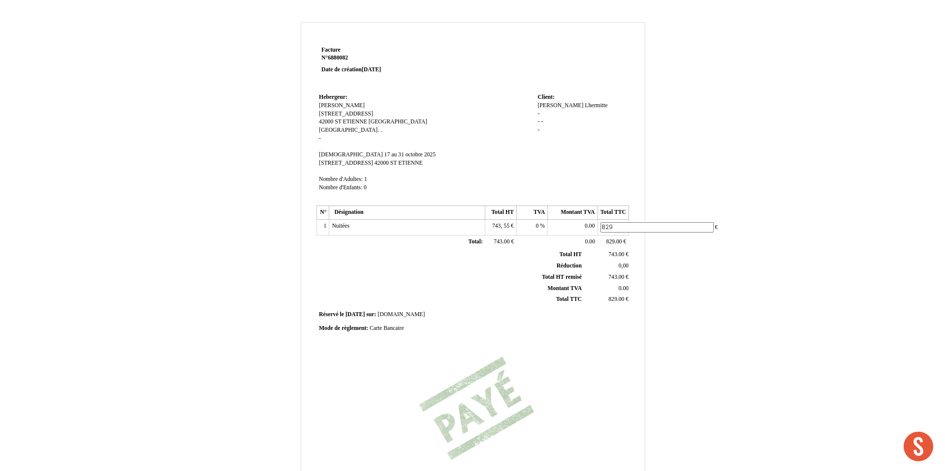
paste input "743, 55"
type input "743, 55"
click at [506, 286] on th "Montant TVA Montant TVA" at bounding box center [451, 288] width 266 height 11
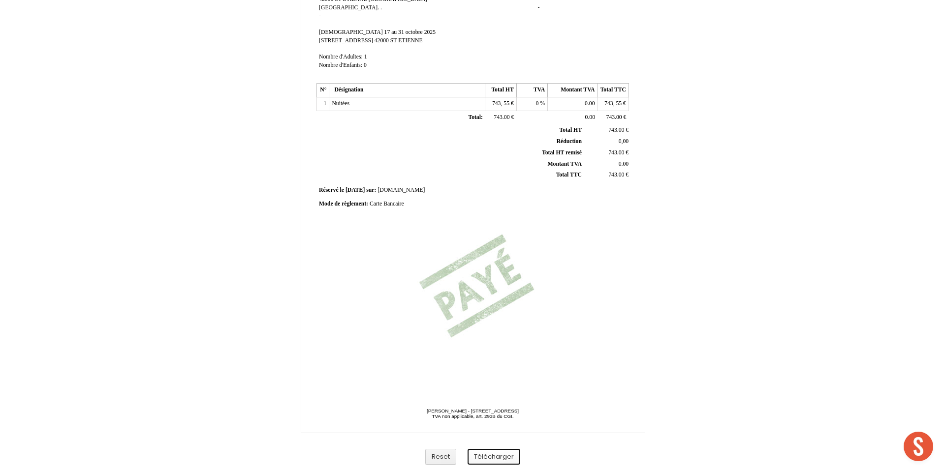
click at [479, 457] on button "Télécharger" at bounding box center [493, 457] width 53 height 16
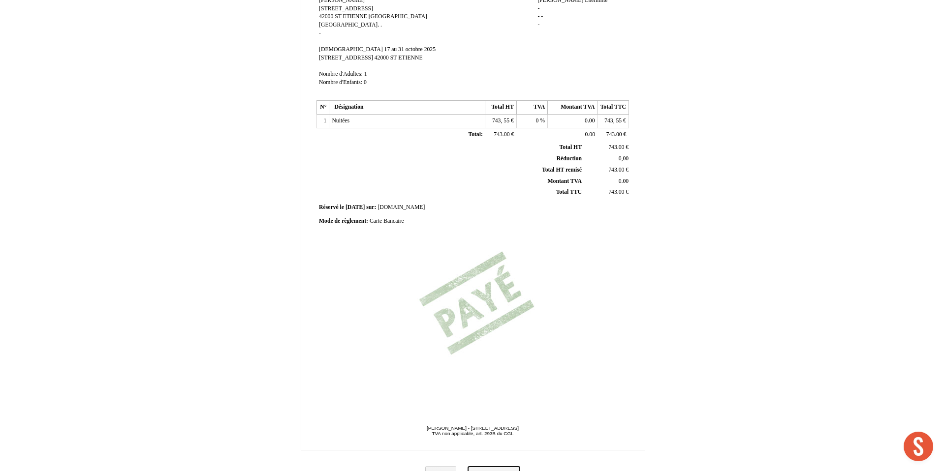
scroll to position [0, 0]
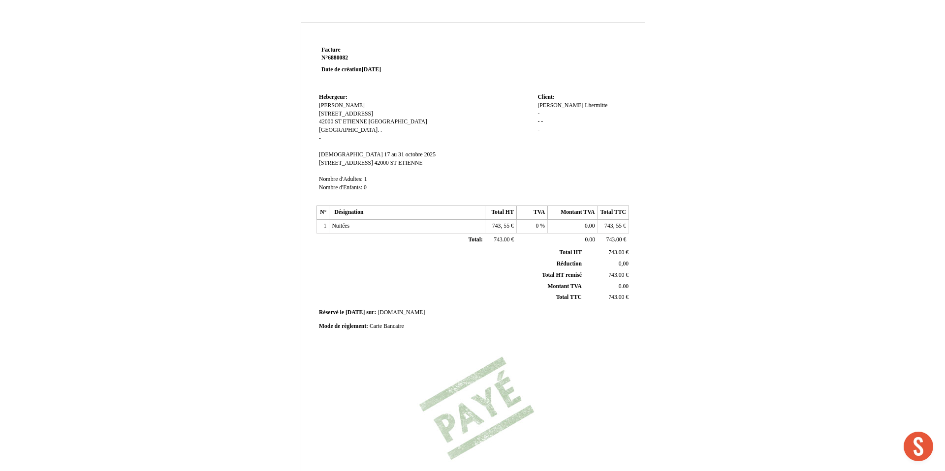
click at [344, 59] on span "6880082" at bounding box center [338, 58] width 20 height 6
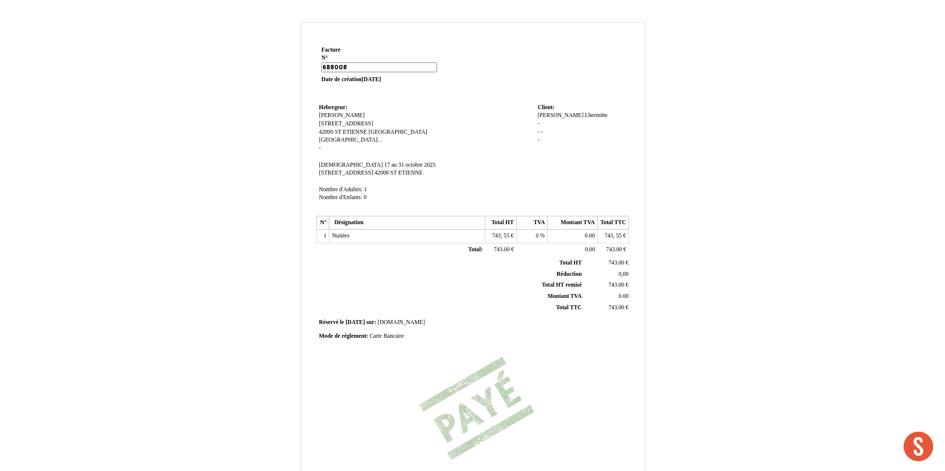
type input "6880083"
click at [407, 130] on td "Hebergeur: Hebergeur: [PERSON_NAME] [PERSON_NAME] [STREET_ADDRESS] [STREET_ADDR…" at bounding box center [425, 157] width 218 height 112
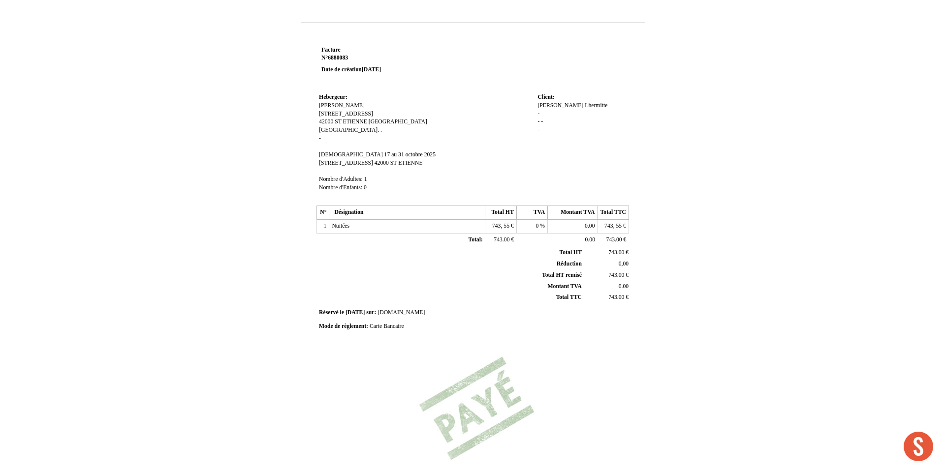
scroll to position [0, 0]
drag, startPoint x: 348, startPoint y: 156, endPoint x: 380, endPoint y: 156, distance: 32.0
click at [384, 156] on span "17 au 31 octobre 2025" at bounding box center [410, 154] width 52 height 6
click at [384, 156] on input "17 au 31 octobre 2025" at bounding box center [440, 156] width 113 height 10
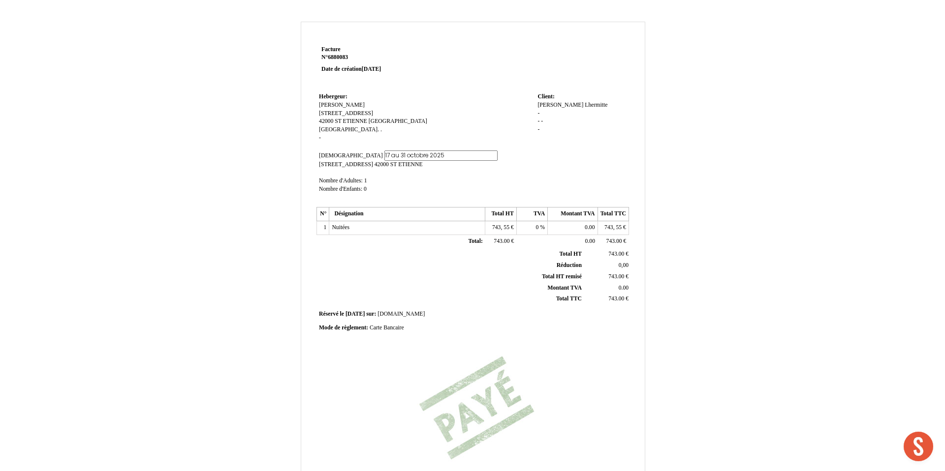
drag, startPoint x: 389, startPoint y: 155, endPoint x: 358, endPoint y: 154, distance: 31.0
click at [384, 154] on input "17 au 31 octobre 2025" at bounding box center [440, 156] width 113 height 10
type input "1 au 2 novembre 2025"
click at [458, 176] on td "Hebergeur: Hebergeur: [PERSON_NAME] [PERSON_NAME] [STREET_ADDRESS] [STREET_ADDR…" at bounding box center [425, 148] width 218 height 114
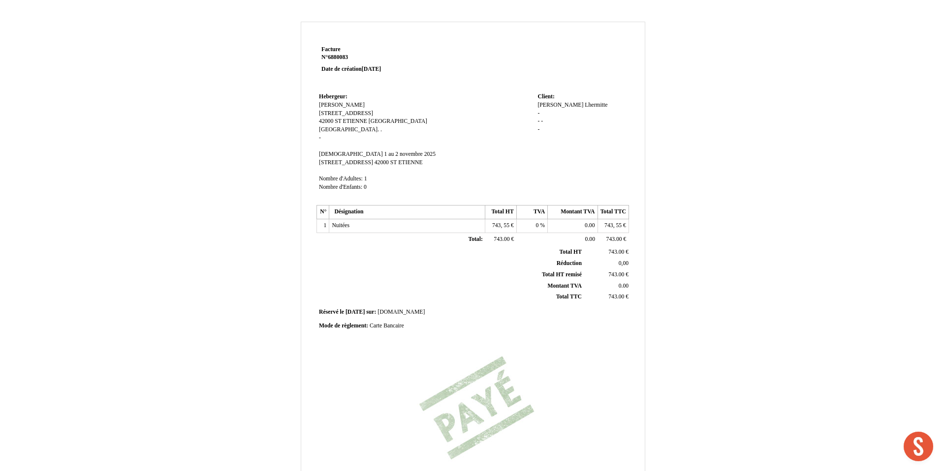
click at [496, 223] on span "743, 55" at bounding box center [500, 225] width 17 height 6
click at [496, 223] on input "743, 55" at bounding box center [544, 227] width 113 height 10
paste input "47,74"
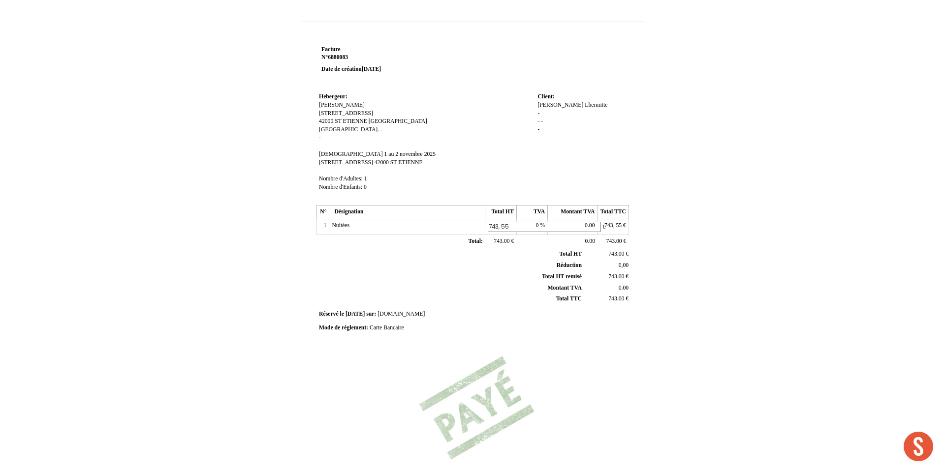
type input "47,74"
click at [610, 227] on span "743, 55" at bounding box center [612, 225] width 17 height 6
click at [610, 227] on input "743, 55" at bounding box center [656, 227] width 113 height 10
paste input "47,74"
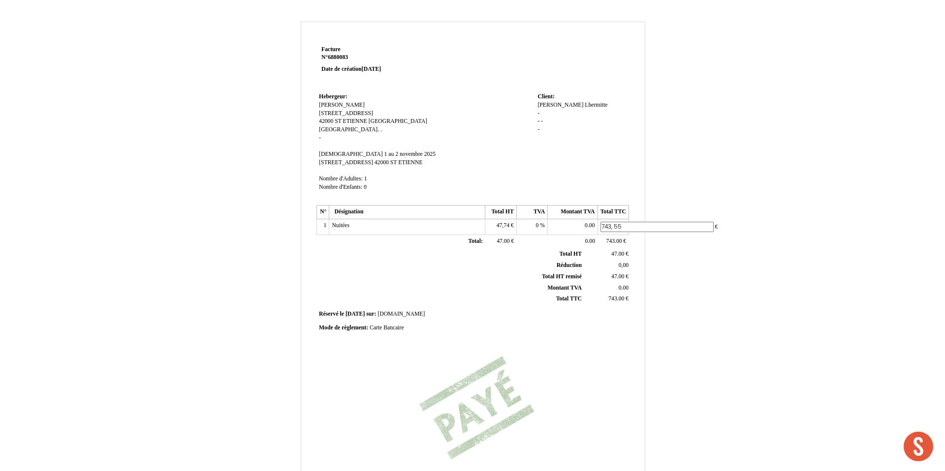
type input "47,74"
click at [477, 298] on th "Total TTC Total TTC" at bounding box center [451, 297] width 266 height 11
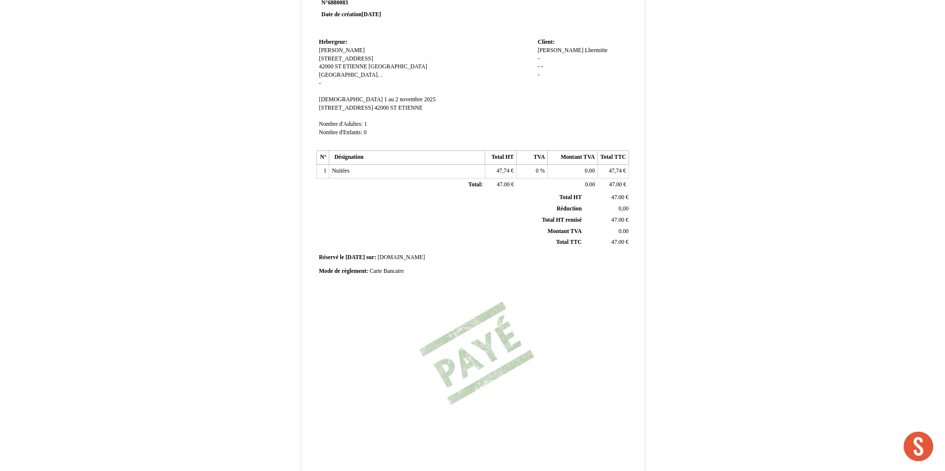
scroll to position [123, 0]
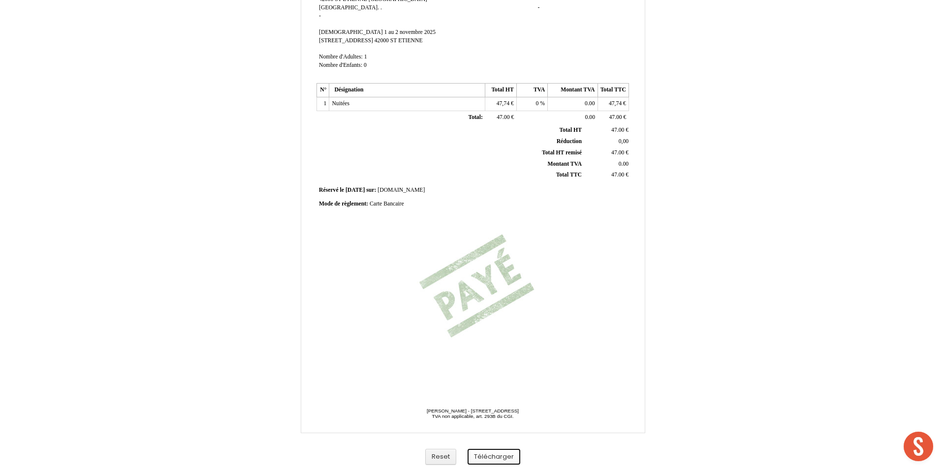
click at [487, 457] on button "Télécharger" at bounding box center [493, 457] width 53 height 16
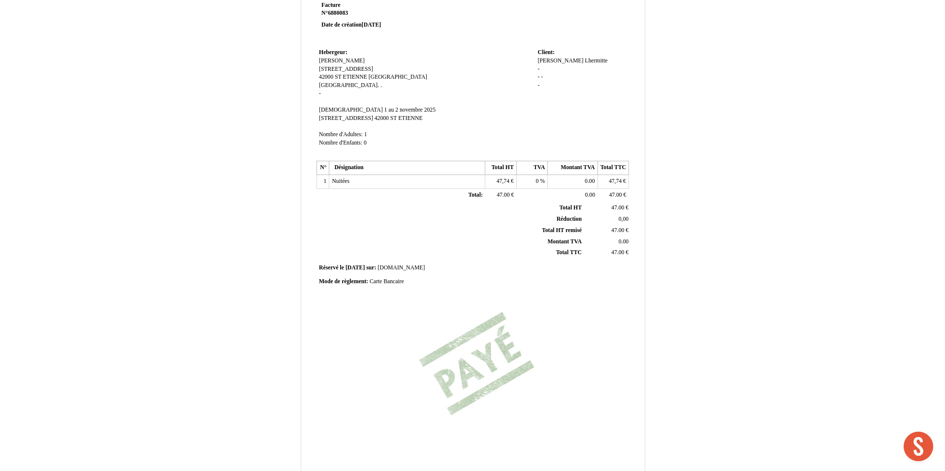
scroll to position [50, 0]
